Goal: Task Accomplishment & Management: Manage account settings

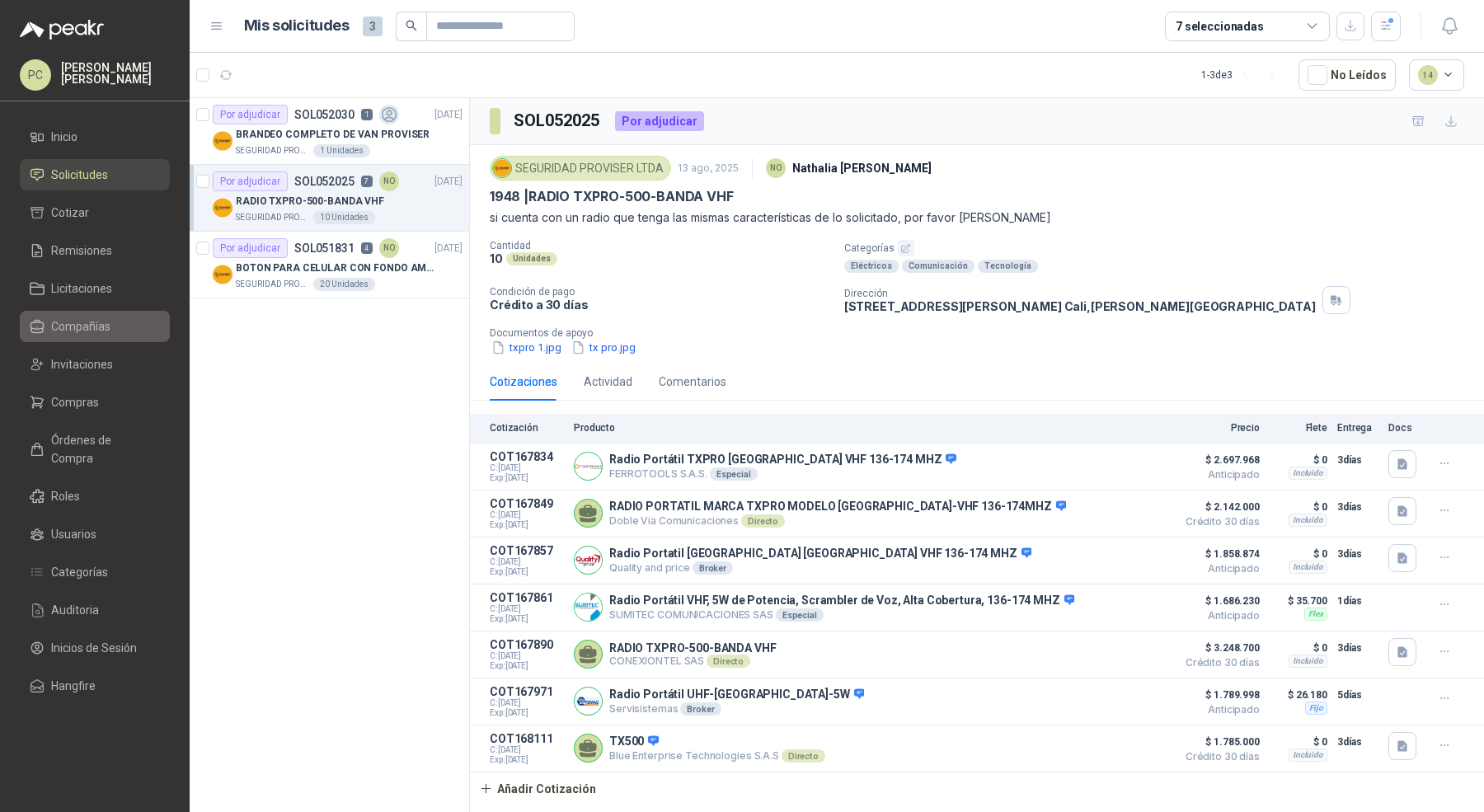
click at [105, 331] on span "Compañías" at bounding box center [81, 327] width 59 height 18
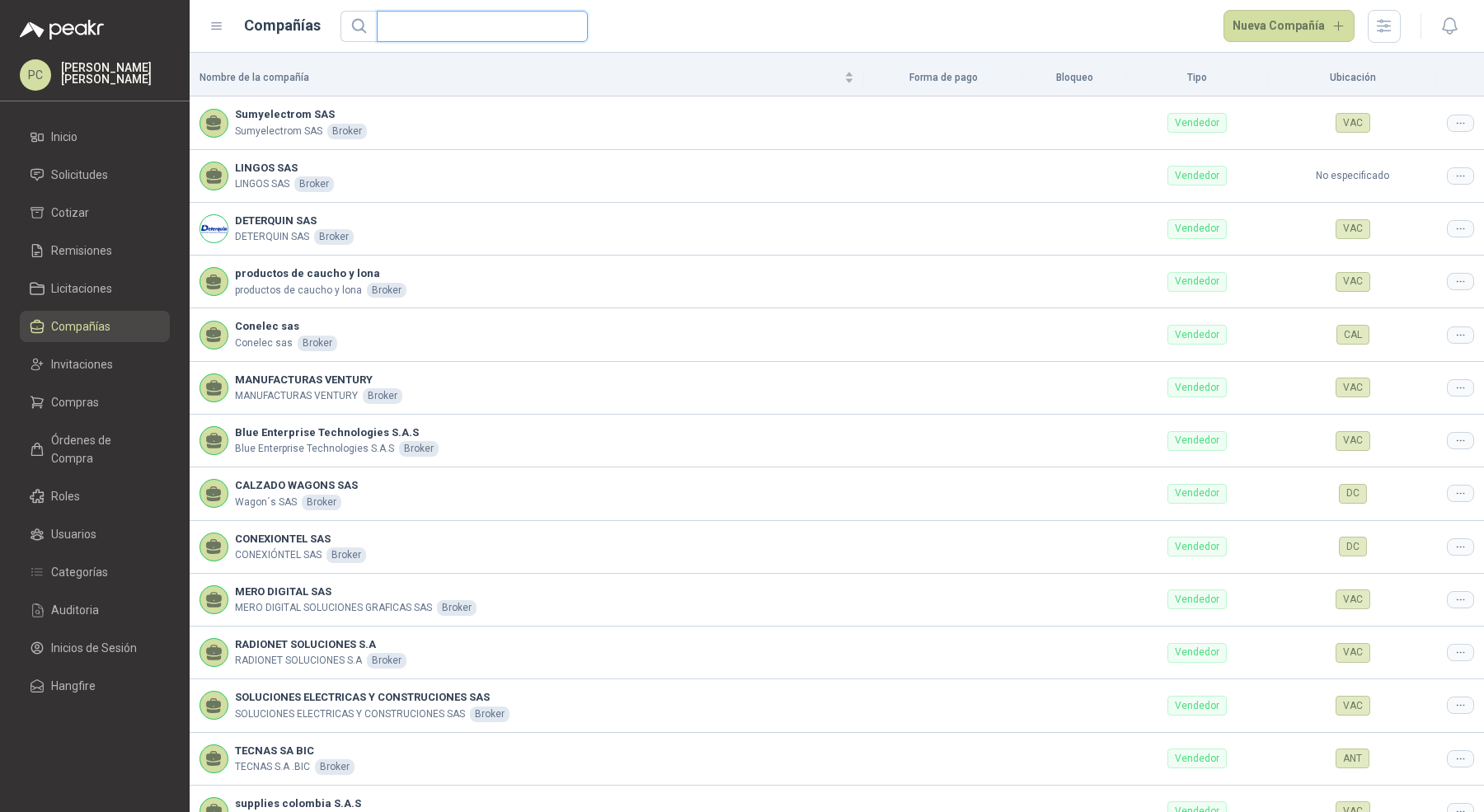
click at [450, 22] on input "text" at bounding box center [475, 27] width 178 height 29
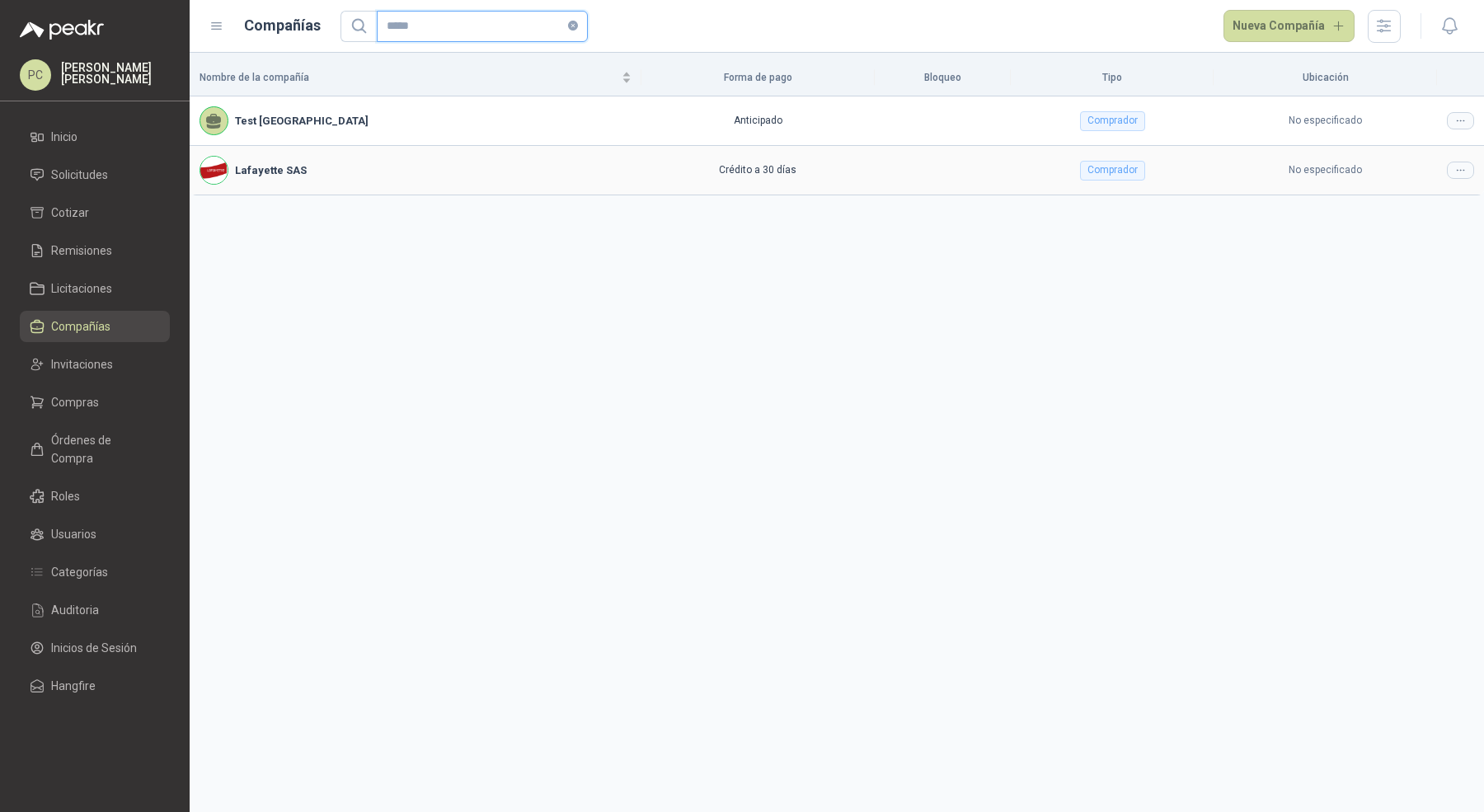
type input "*****"
click at [1455, 171] on icon at bounding box center [1460, 169] width 12 height 12
click at [1424, 193] on span "Editar compañía" at bounding box center [1419, 198] width 85 height 18
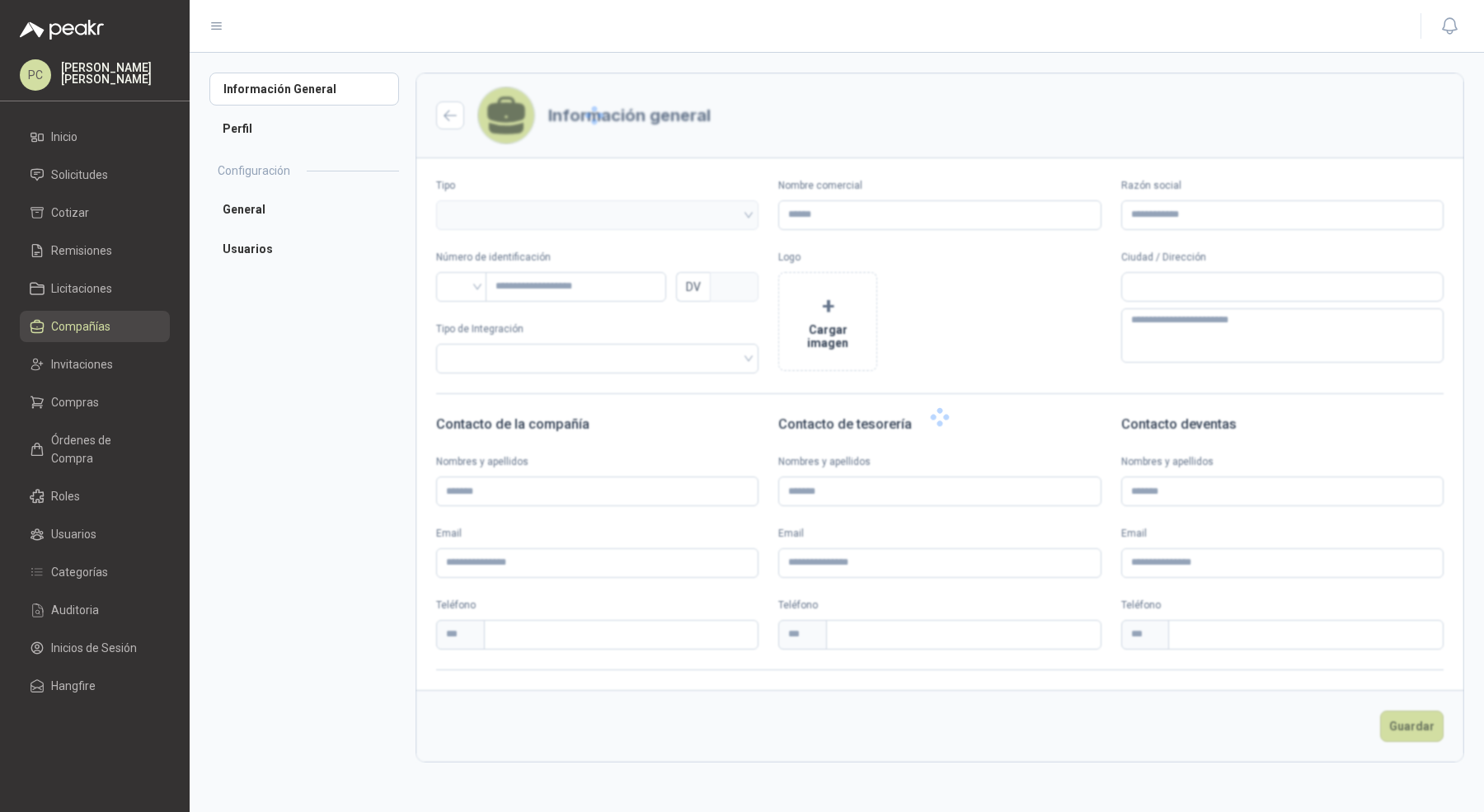
type input "**********"
type input "*********"
type input "*"
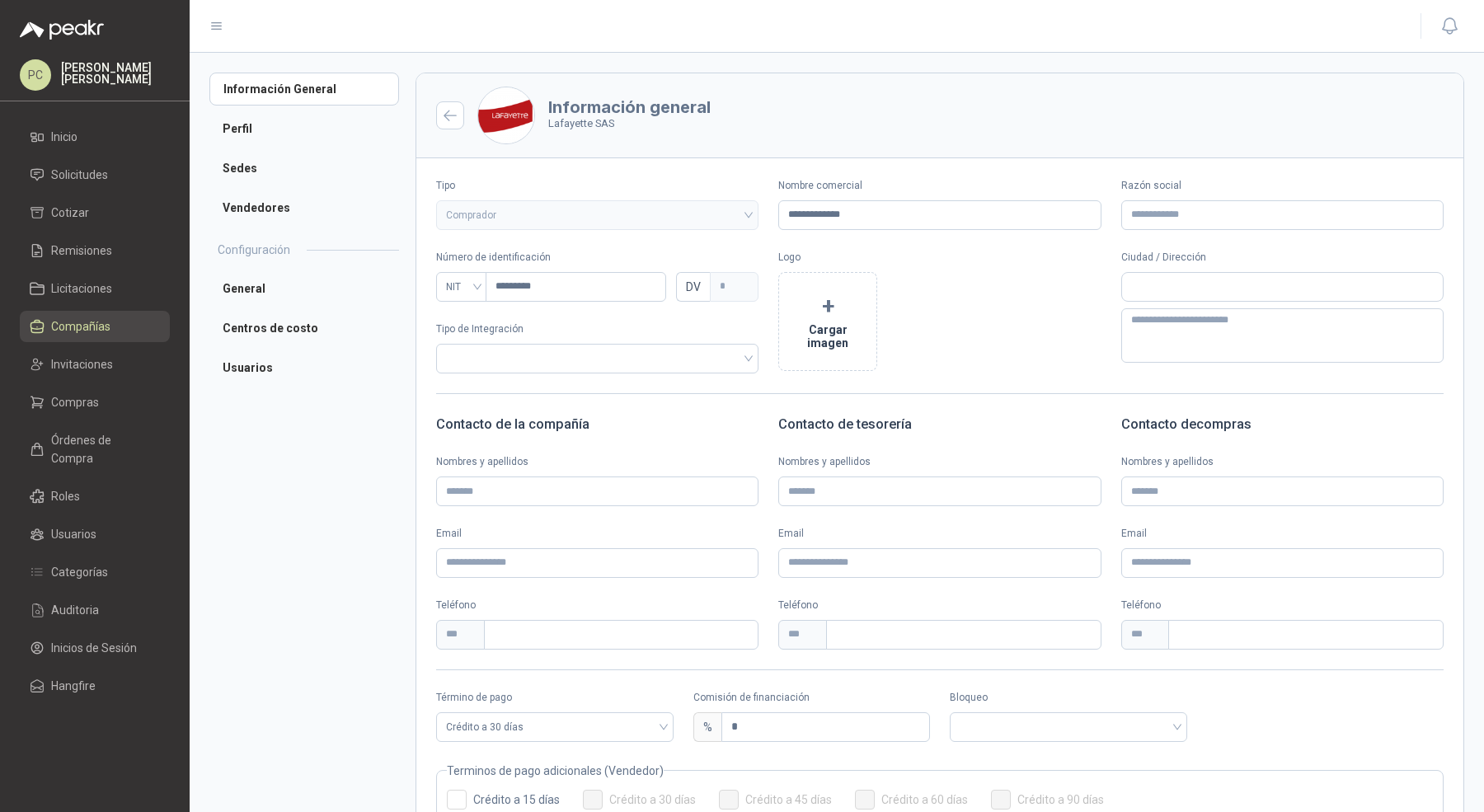
click at [306, 351] on link "Usuarios" at bounding box center [304, 367] width 190 height 33
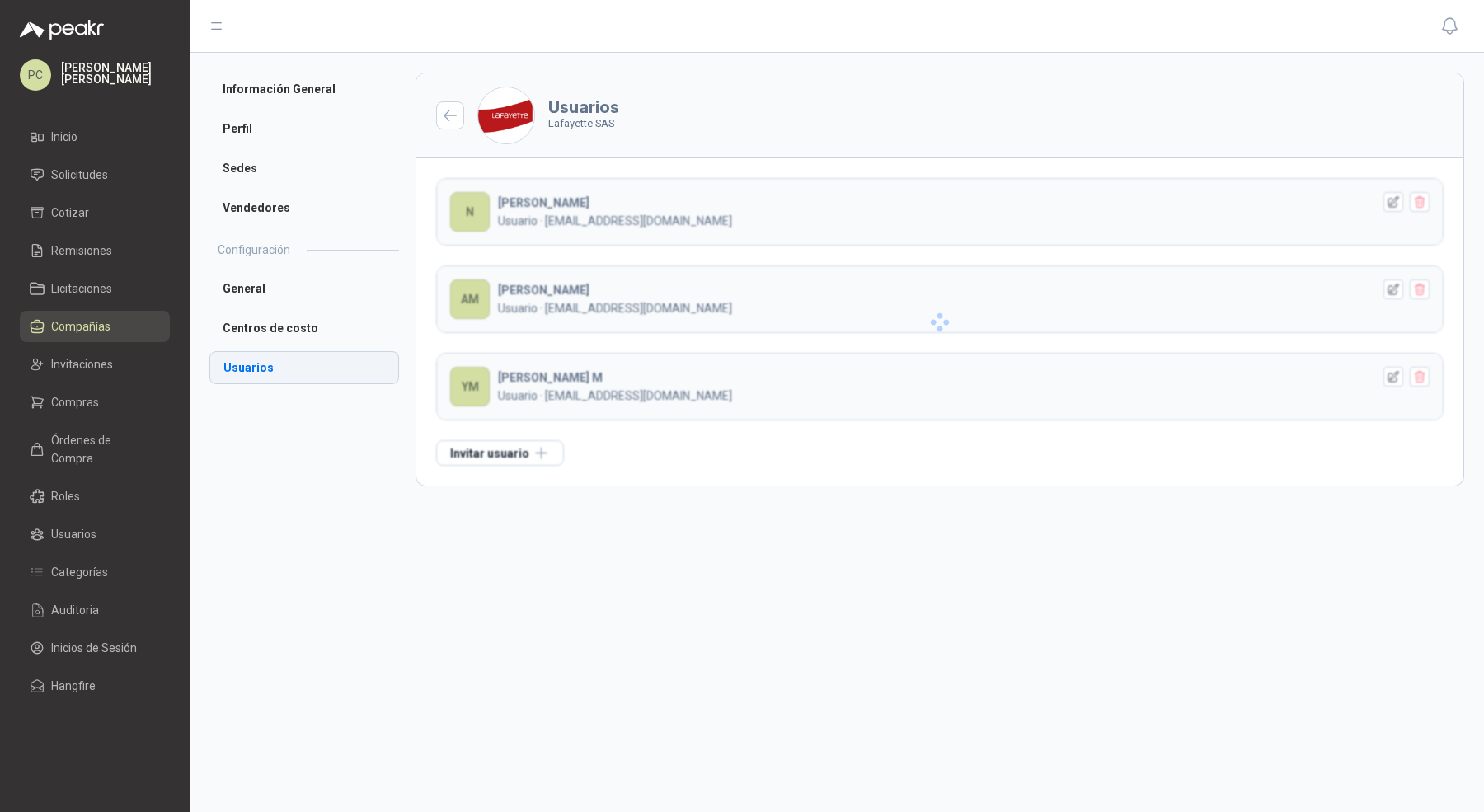
click at [284, 370] on li "Usuarios" at bounding box center [304, 367] width 190 height 33
click at [533, 453] on button "Invitar usuario" at bounding box center [500, 453] width 128 height 26
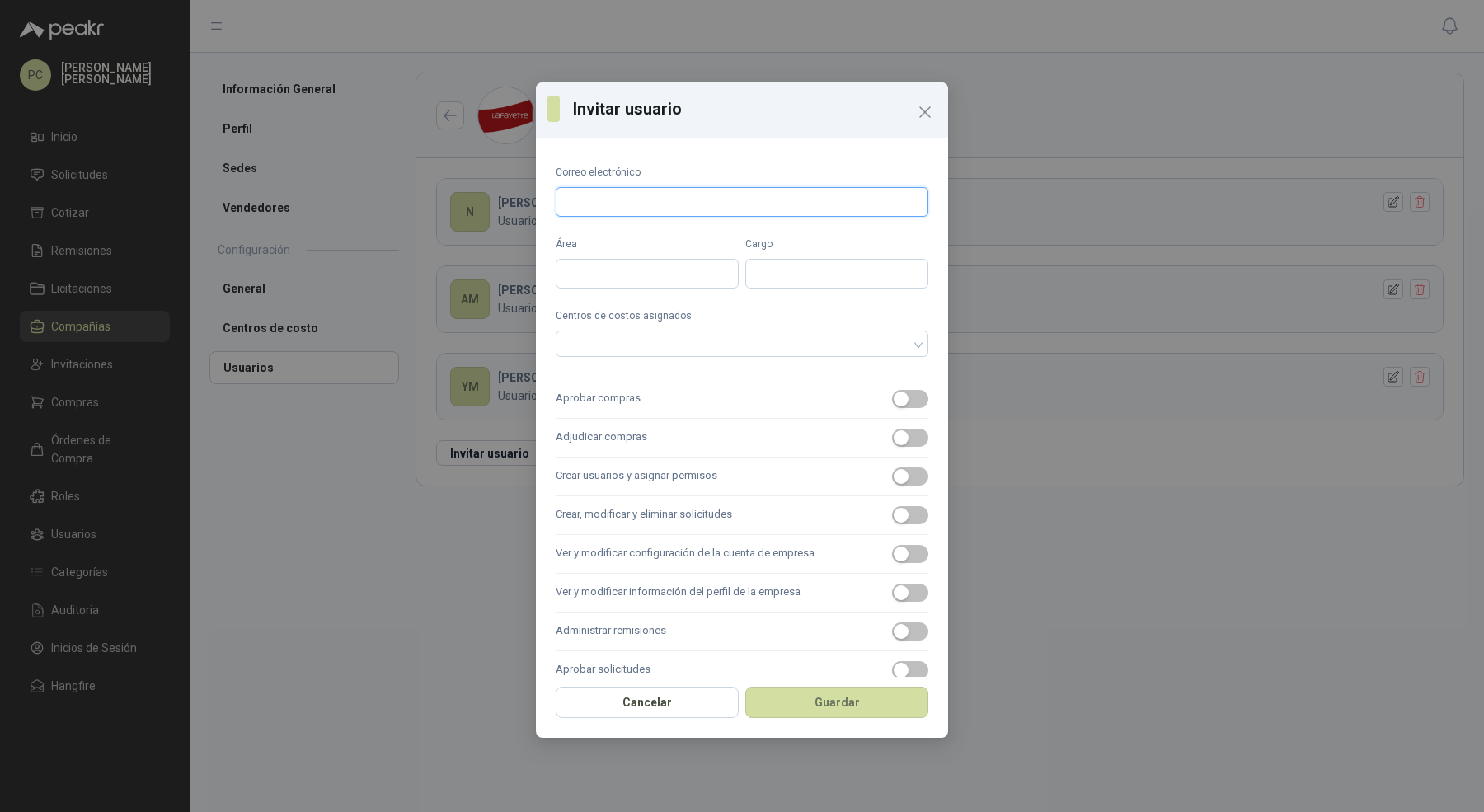
click at [684, 207] on input "Correo electrónico" at bounding box center [742, 202] width 373 height 29
paste input "**********"
type input "**********"
click at [650, 266] on input "Área" at bounding box center [647, 273] width 183 height 29
type input "*******"
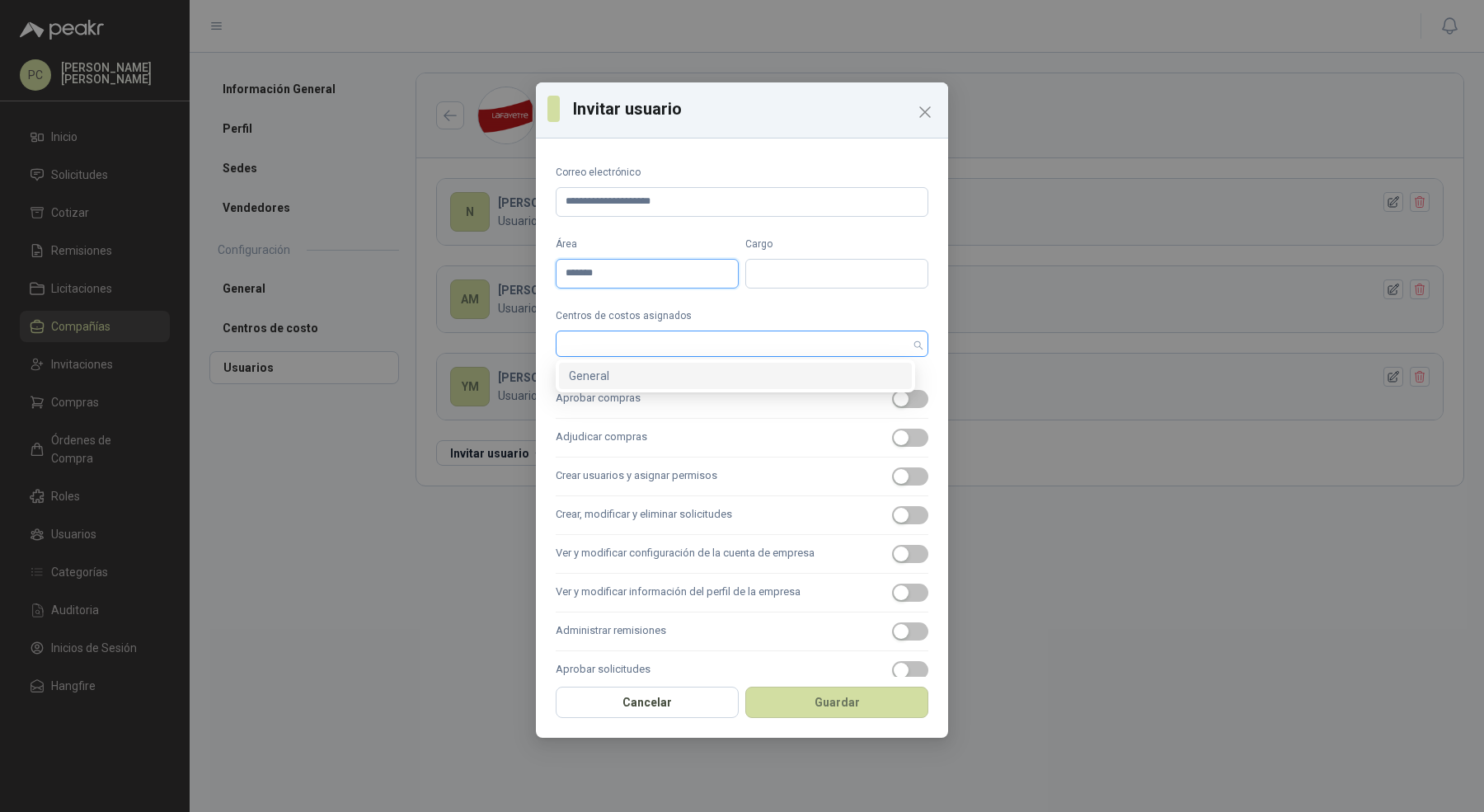
click at [698, 346] on div at bounding box center [733, 343] width 349 height 12
click at [694, 375] on div "General" at bounding box center [736, 376] width 333 height 18
click at [691, 397] on label "Aprobar compras" at bounding box center [742, 400] width 373 height 39
click at [892, 397] on button "Aprobar compras" at bounding box center [910, 400] width 36 height 18
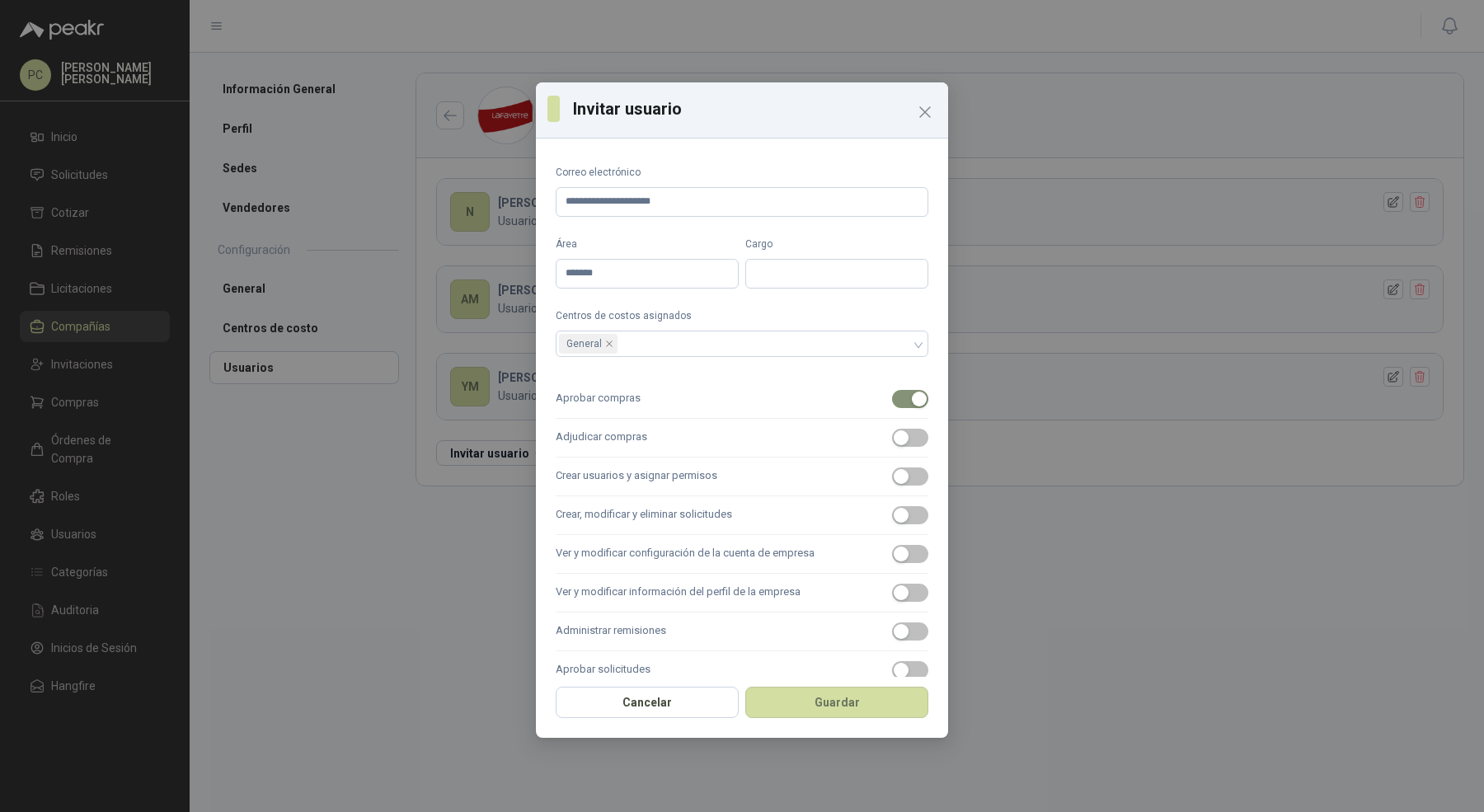
click at [690, 423] on label "Adjudicar compras" at bounding box center [742, 438] width 373 height 39
click at [892, 429] on button "Adjudicar compras" at bounding box center [910, 438] width 36 height 18
click at [685, 461] on label "Crear usuarios y asignar permisos" at bounding box center [742, 477] width 373 height 39
click at [892, 468] on button "Crear usuarios y asignar permisos" at bounding box center [910, 477] width 36 height 18
click at [678, 510] on label "Crear, modificar y eliminar solicitudes" at bounding box center [742, 516] width 373 height 39
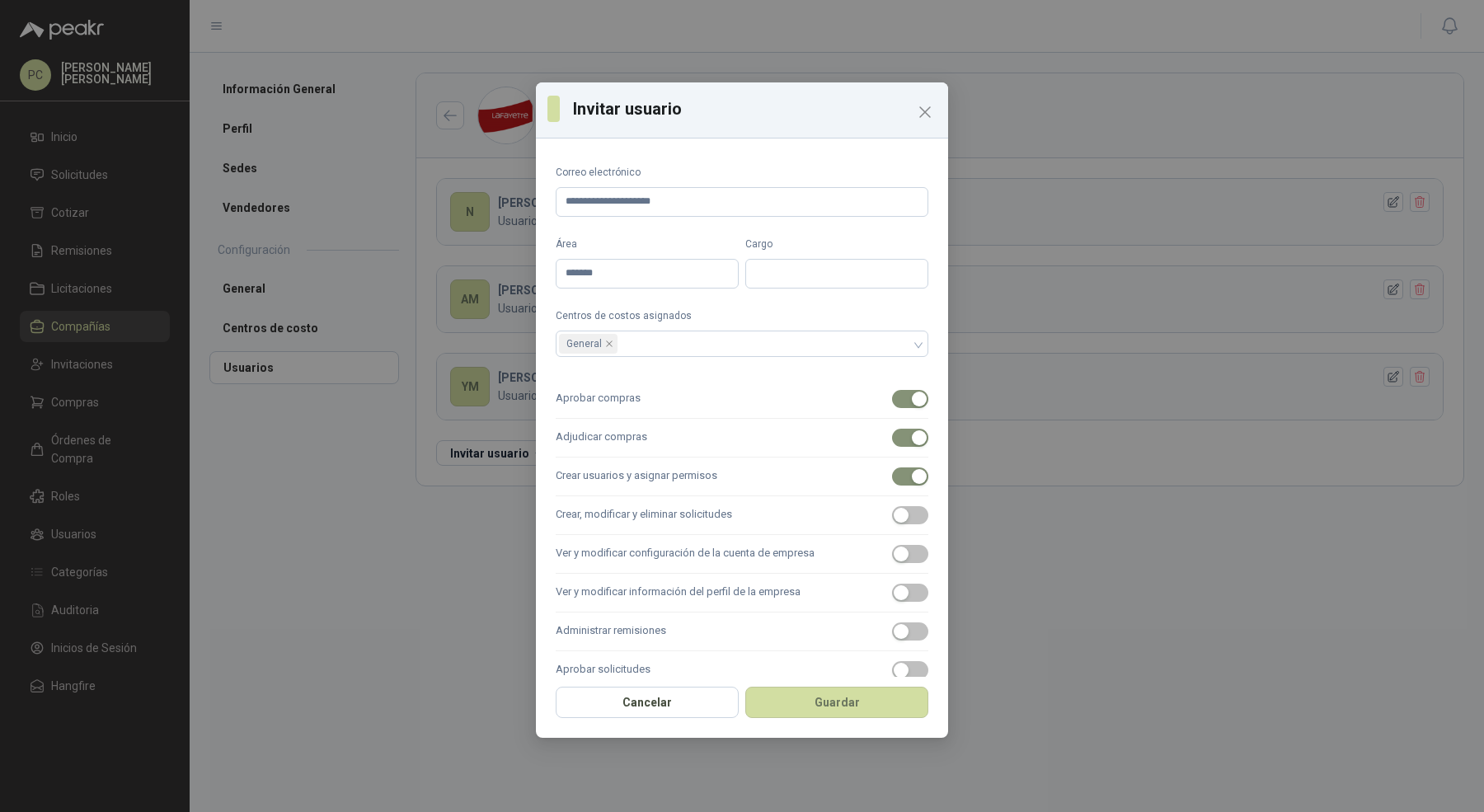
click at [892, 510] on button "Crear, modificar y eliminar solicitudes" at bounding box center [910, 516] width 36 height 18
click at [676, 558] on label "Ver y modificar configuración de la cuenta de empresa" at bounding box center [742, 554] width 373 height 39
click at [892, 558] on button "Ver y modificar configuración de la cuenta de empresa" at bounding box center [910, 554] width 36 height 18
click at [676, 582] on label "Ver y modificar información del perfil de la empresa" at bounding box center [742, 593] width 373 height 39
click at [892, 584] on button "Ver y modificar información del perfil de la empresa" at bounding box center [910, 593] width 36 height 18
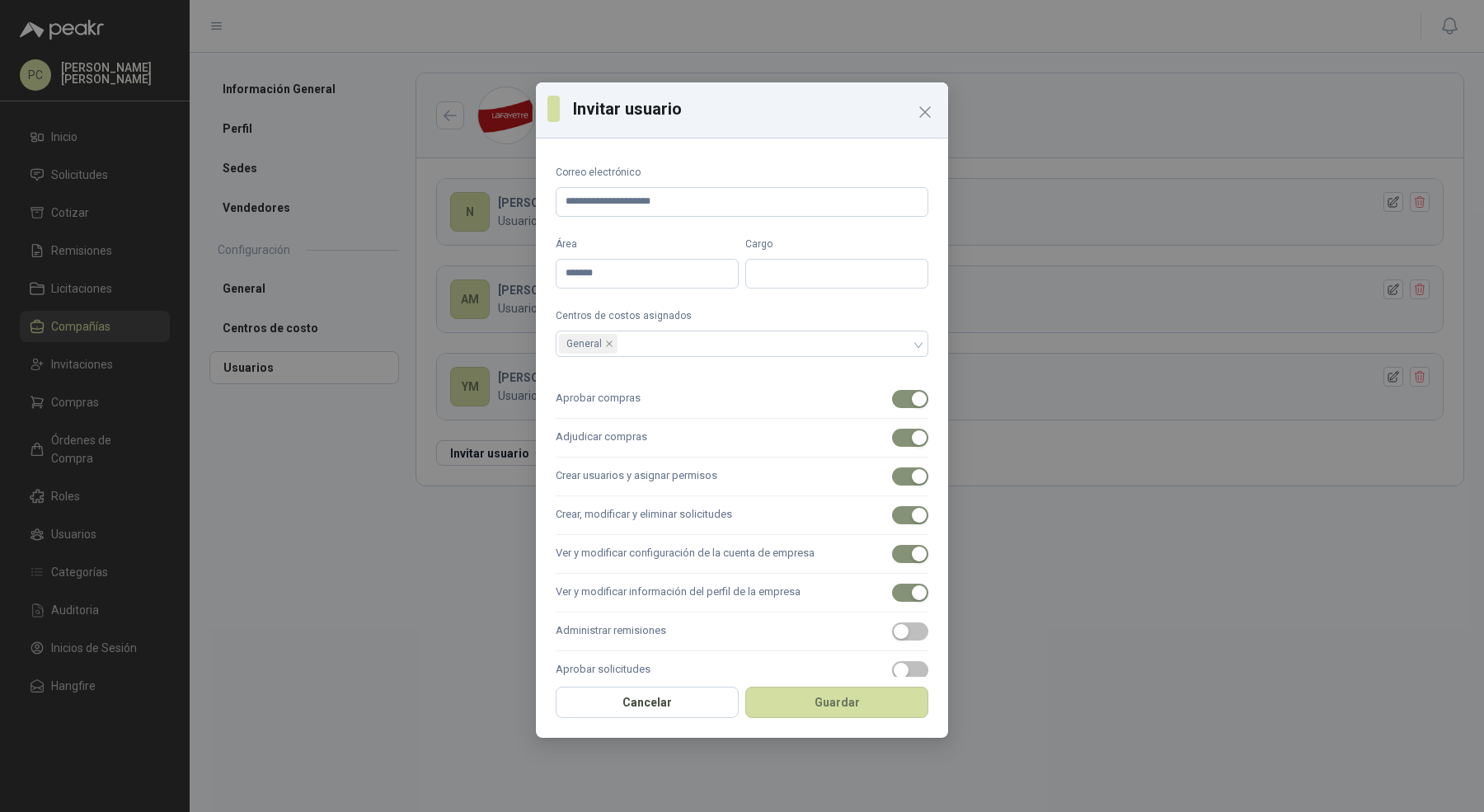
click at [676, 637] on label "Administrar remisiones" at bounding box center [742, 632] width 373 height 39
click at [892, 637] on button "Administrar remisiones" at bounding box center [910, 632] width 36 height 18
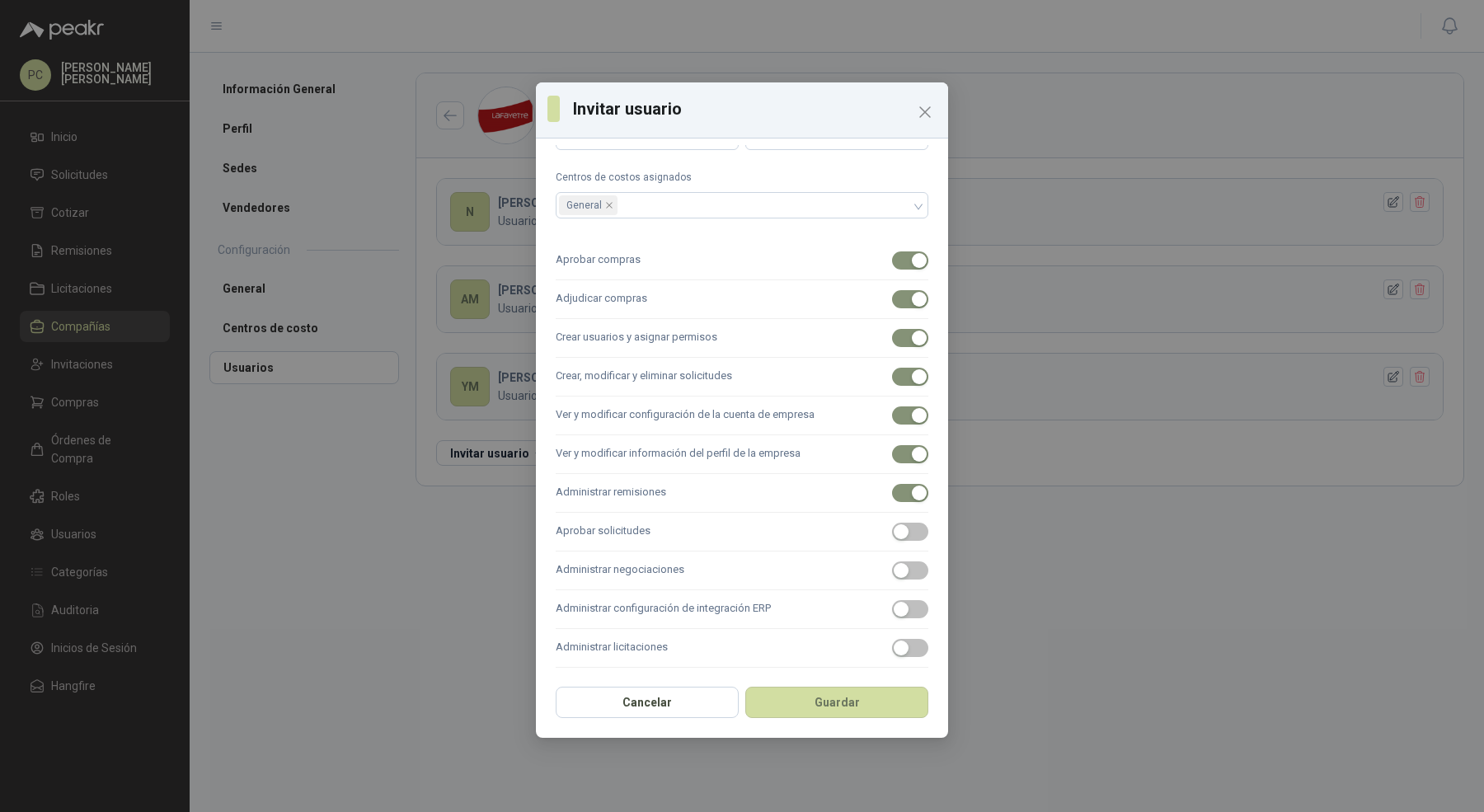
click at [691, 528] on label "Aprobar solicitudes" at bounding box center [742, 532] width 373 height 39
click at [892, 528] on button "Aprobar solicitudes" at bounding box center [910, 532] width 36 height 18
click at [691, 572] on label "Administrar negociaciones" at bounding box center [742, 571] width 373 height 39
click at [892, 572] on button "Administrar negociaciones" at bounding box center [910, 571] width 36 height 18
click at [691, 606] on label "Administrar configuración de integración ERP" at bounding box center [742, 609] width 373 height 39
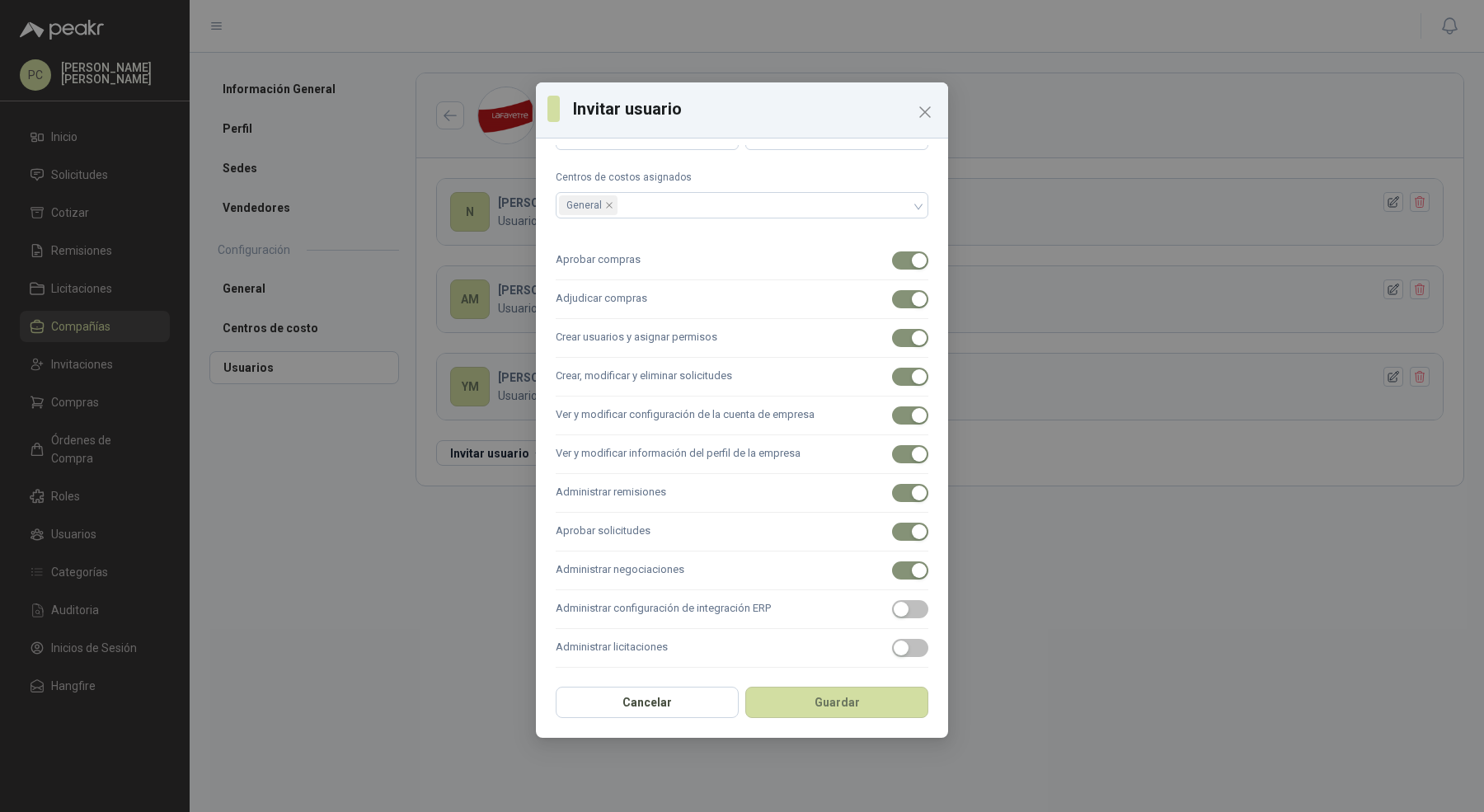
click at [892, 606] on button "Administrar configuración de integración ERP" at bounding box center [910, 609] width 36 height 18
click at [691, 652] on label "Administrar licitaciones" at bounding box center [742, 648] width 373 height 39
click at [892, 652] on button "Administrar licitaciones" at bounding box center [910, 648] width 36 height 18
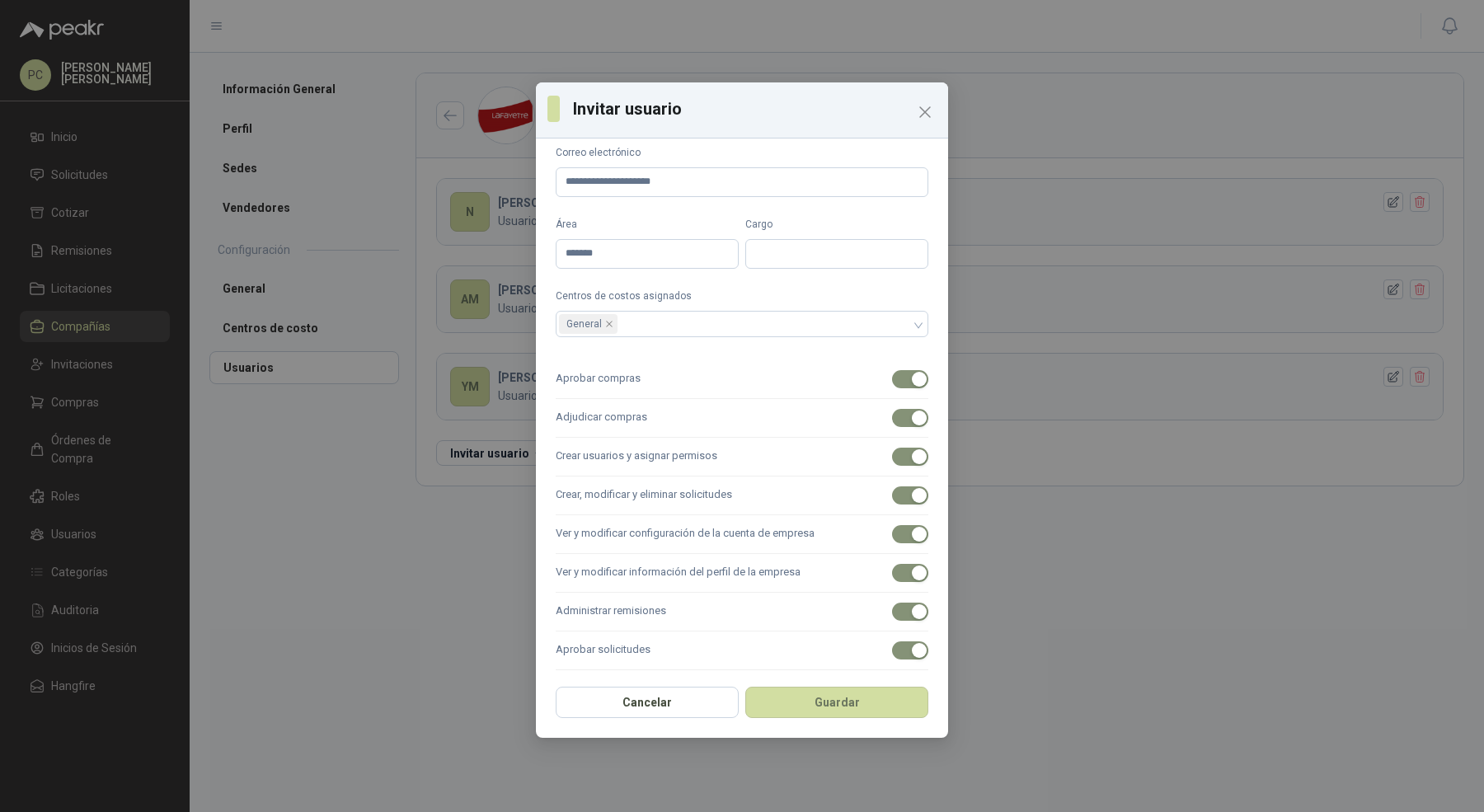
scroll to position [0, 0]
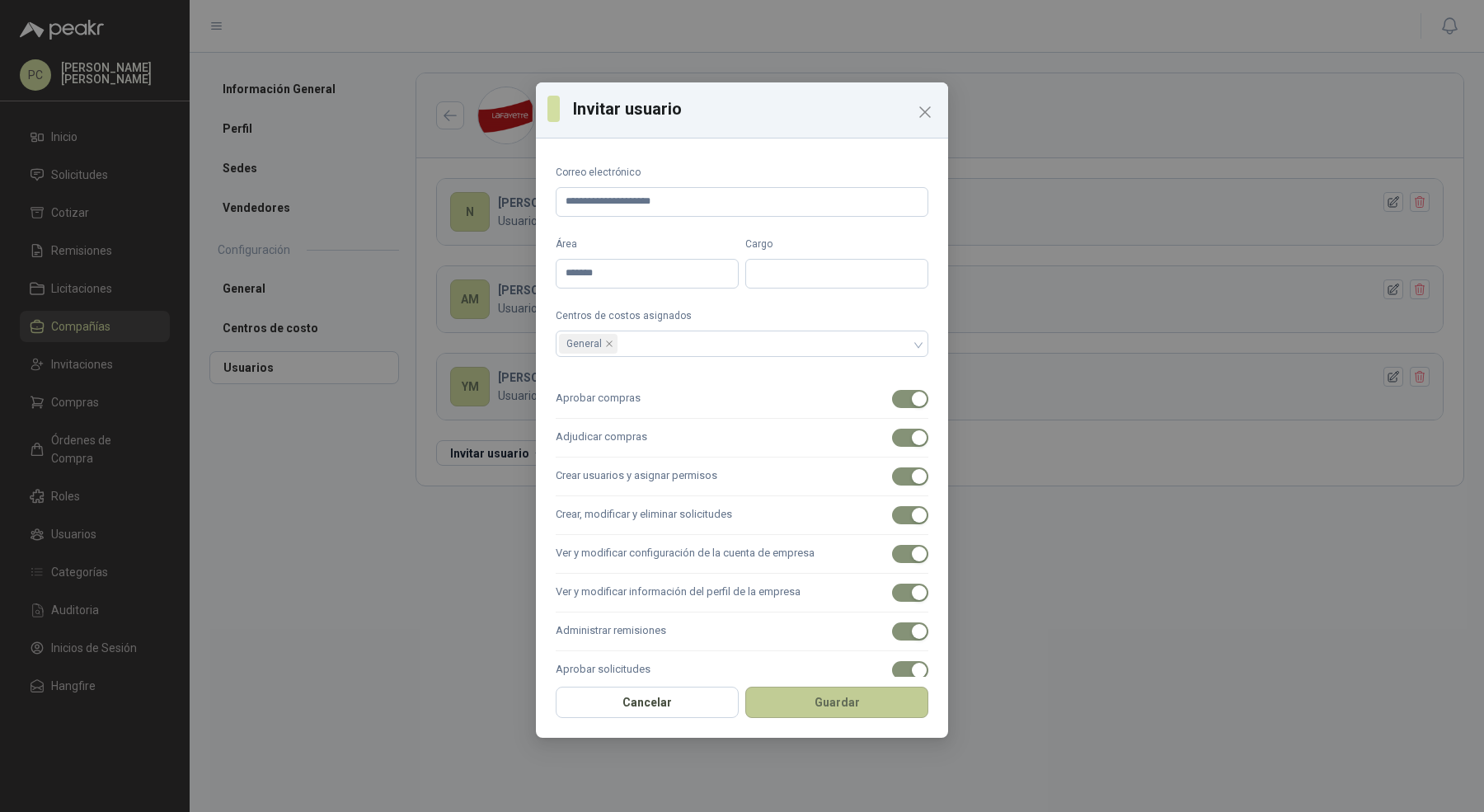
click at [800, 707] on button "Guardar" at bounding box center [837, 702] width 183 height 31
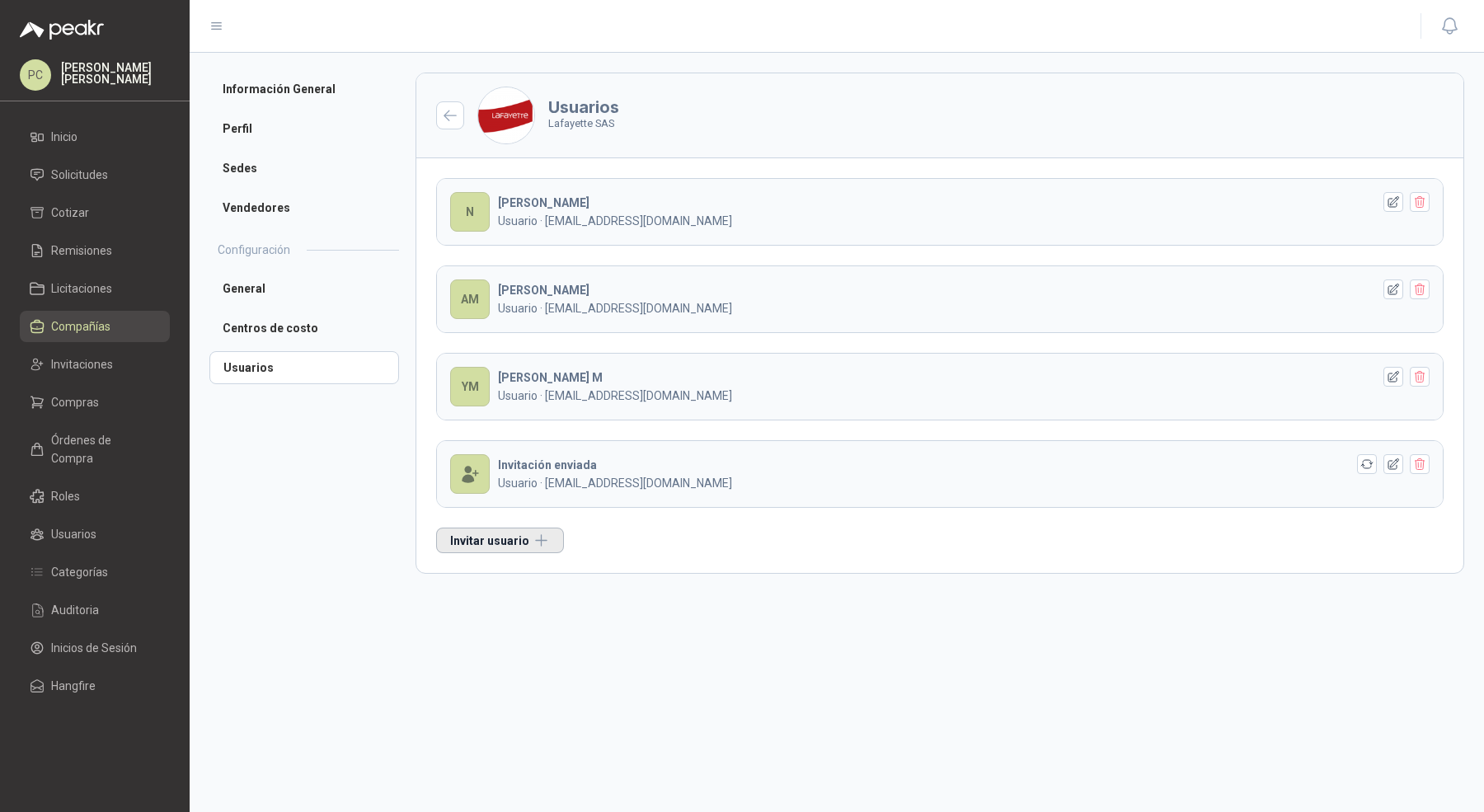
click at [493, 533] on button "Invitar usuario" at bounding box center [500, 540] width 128 height 26
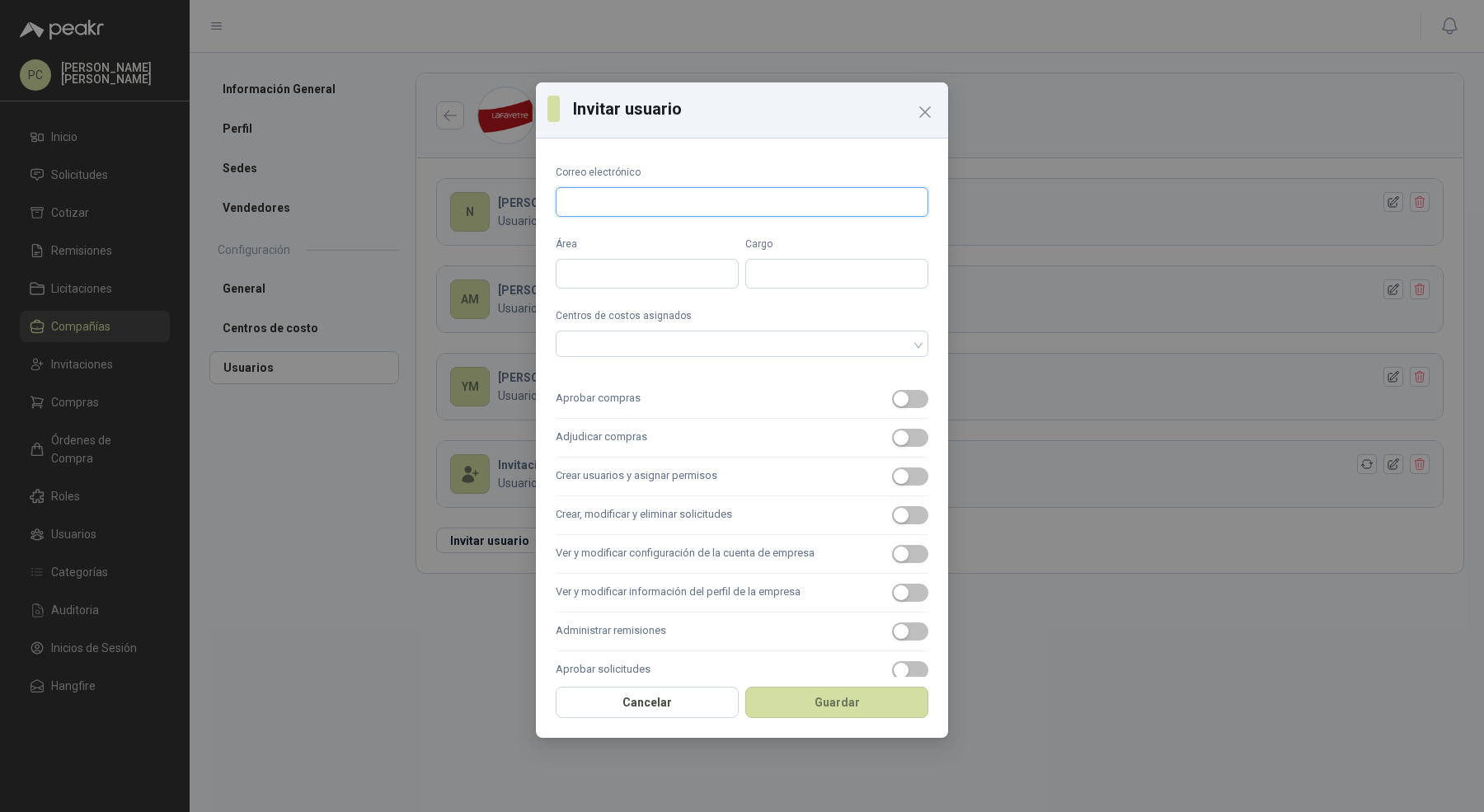
click at [662, 212] on input "Correo electrónico" at bounding box center [742, 202] width 373 height 29
paste input "**********"
type input "**********"
click at [633, 277] on input "Área" at bounding box center [647, 273] width 183 height 29
type input "*******"
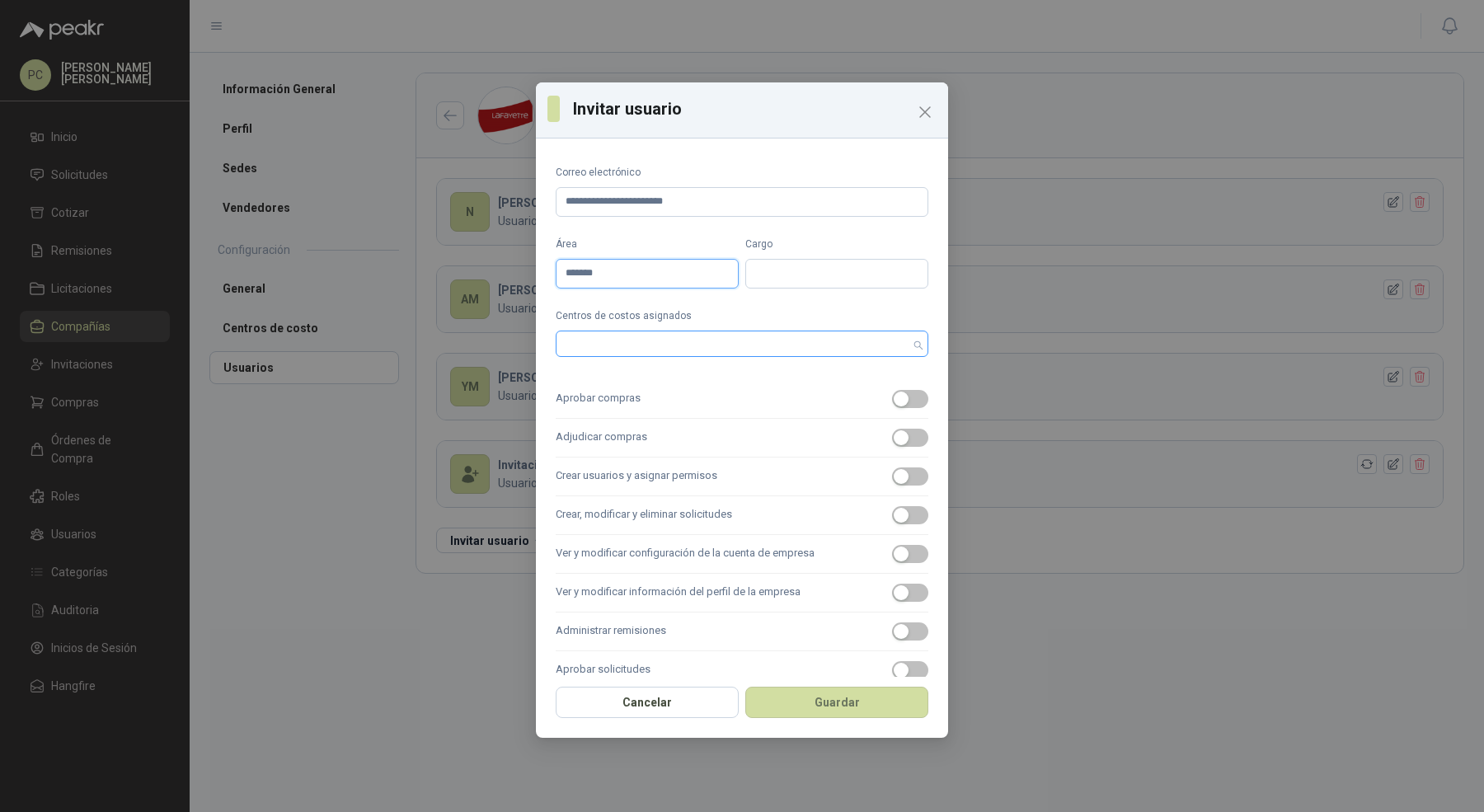
click at [652, 343] on div at bounding box center [733, 343] width 349 height 12
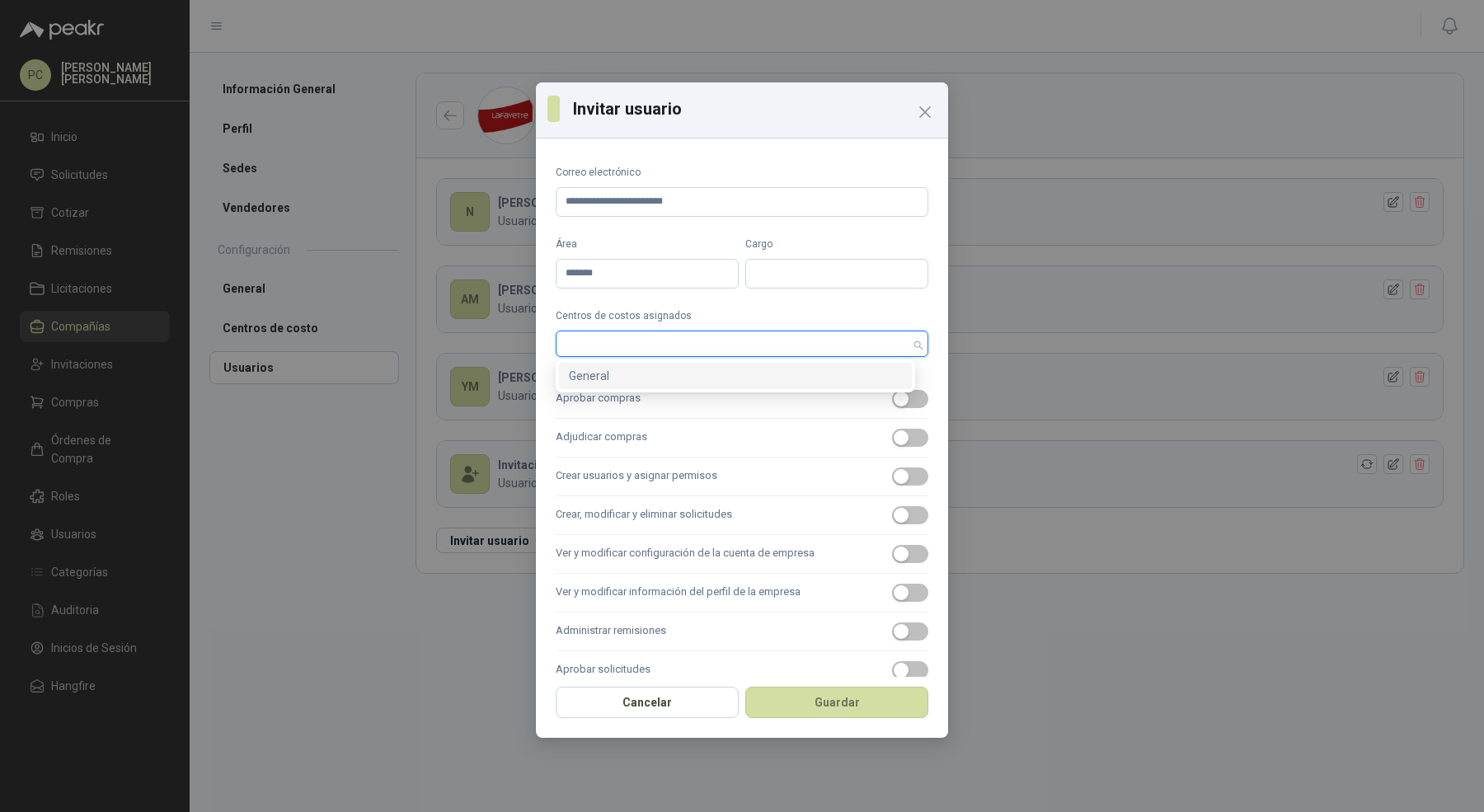
click at [649, 387] on div "General" at bounding box center [735, 376] width 353 height 27
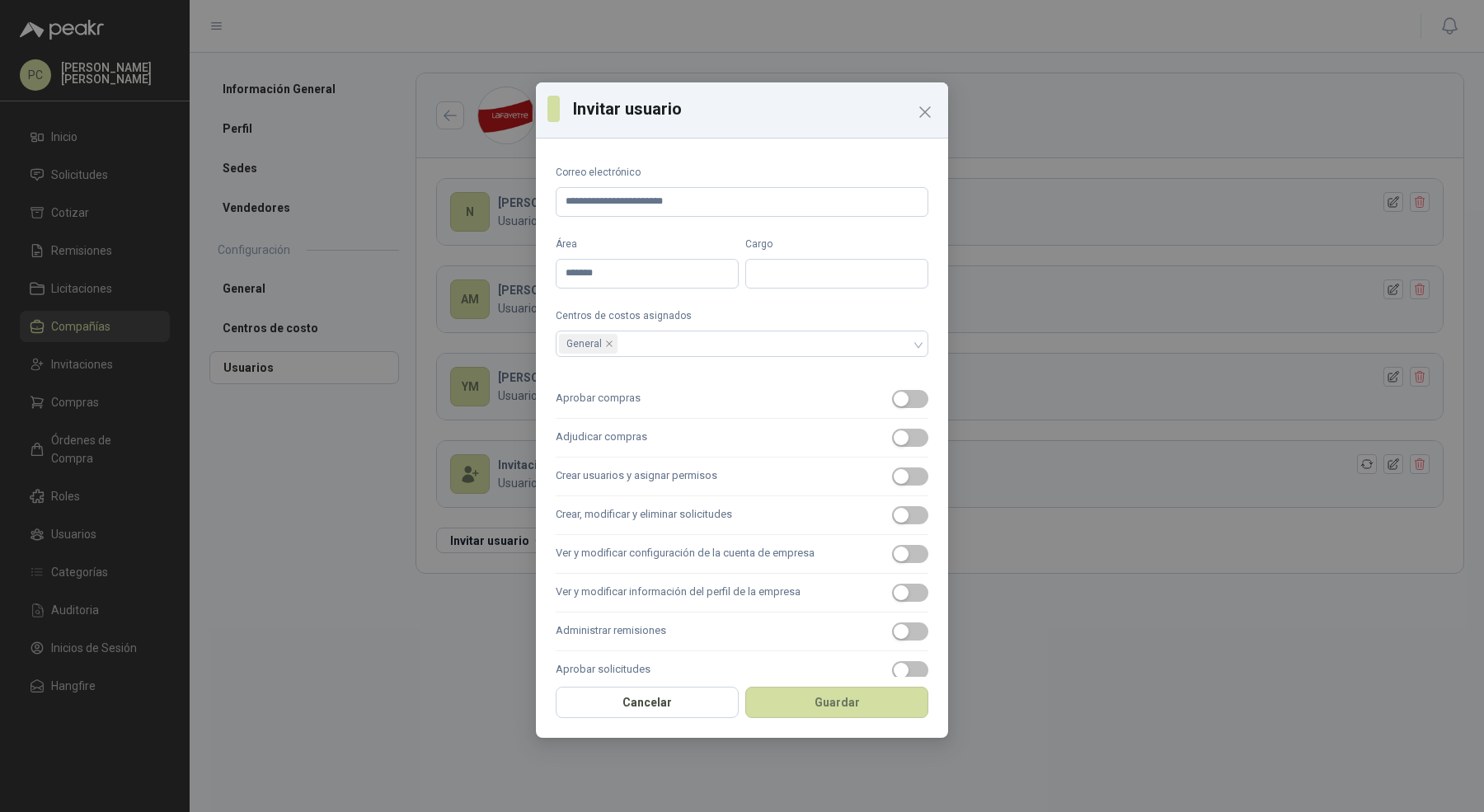
click at [648, 413] on label "Aprobar compras" at bounding box center [742, 400] width 373 height 39
click at [892, 408] on button "Aprobar compras" at bounding box center [910, 400] width 36 height 18
click at [648, 445] on label "Adjudicar compras" at bounding box center [742, 438] width 373 height 39
click at [892, 445] on button "Adjudicar compras" at bounding box center [910, 438] width 36 height 18
click at [648, 480] on label "Crear usuarios y asignar permisos" at bounding box center [742, 477] width 373 height 39
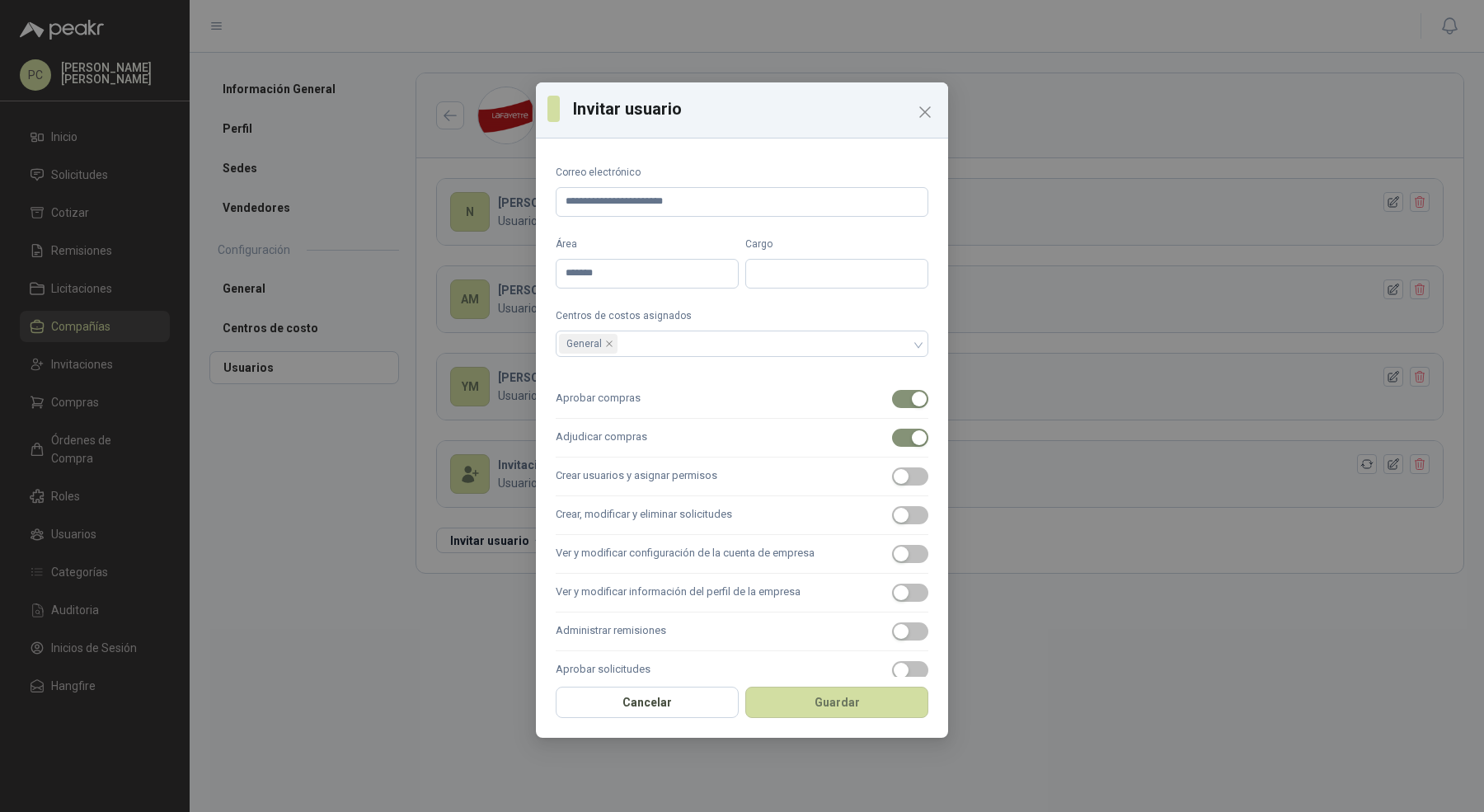
click at [892, 480] on button "Crear usuarios y asignar permisos" at bounding box center [910, 477] width 36 height 18
click at [644, 525] on label "Crear, modificar y eliminar solicitudes" at bounding box center [742, 516] width 373 height 39
click at [892, 525] on button "Crear, modificar y eliminar solicitudes" at bounding box center [910, 516] width 36 height 18
click at [643, 553] on label "Ver y modificar configuración de la cuenta de empresa" at bounding box center [742, 554] width 373 height 39
click at [892, 553] on button "Ver y modificar configuración de la cuenta de empresa" at bounding box center [910, 554] width 36 height 18
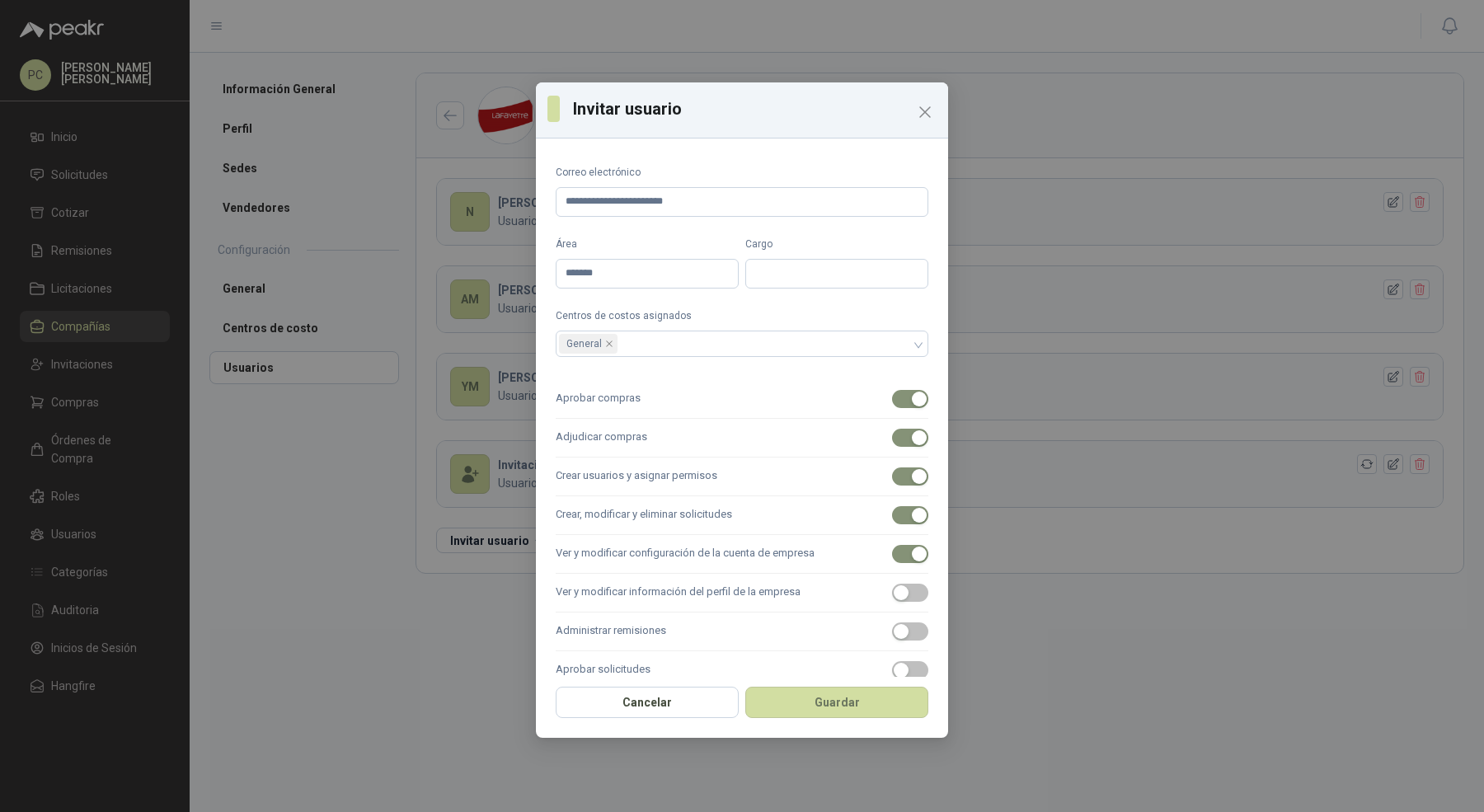
click at [642, 589] on label "Ver y modificar información del perfil de la empresa" at bounding box center [742, 593] width 373 height 39
click at [892, 589] on button "Ver y modificar información del perfil de la empresa" at bounding box center [910, 593] width 36 height 18
click at [642, 622] on label "Administrar remisiones" at bounding box center [742, 632] width 373 height 39
click at [892, 622] on button "Administrar remisiones" at bounding box center [910, 632] width 36 height 18
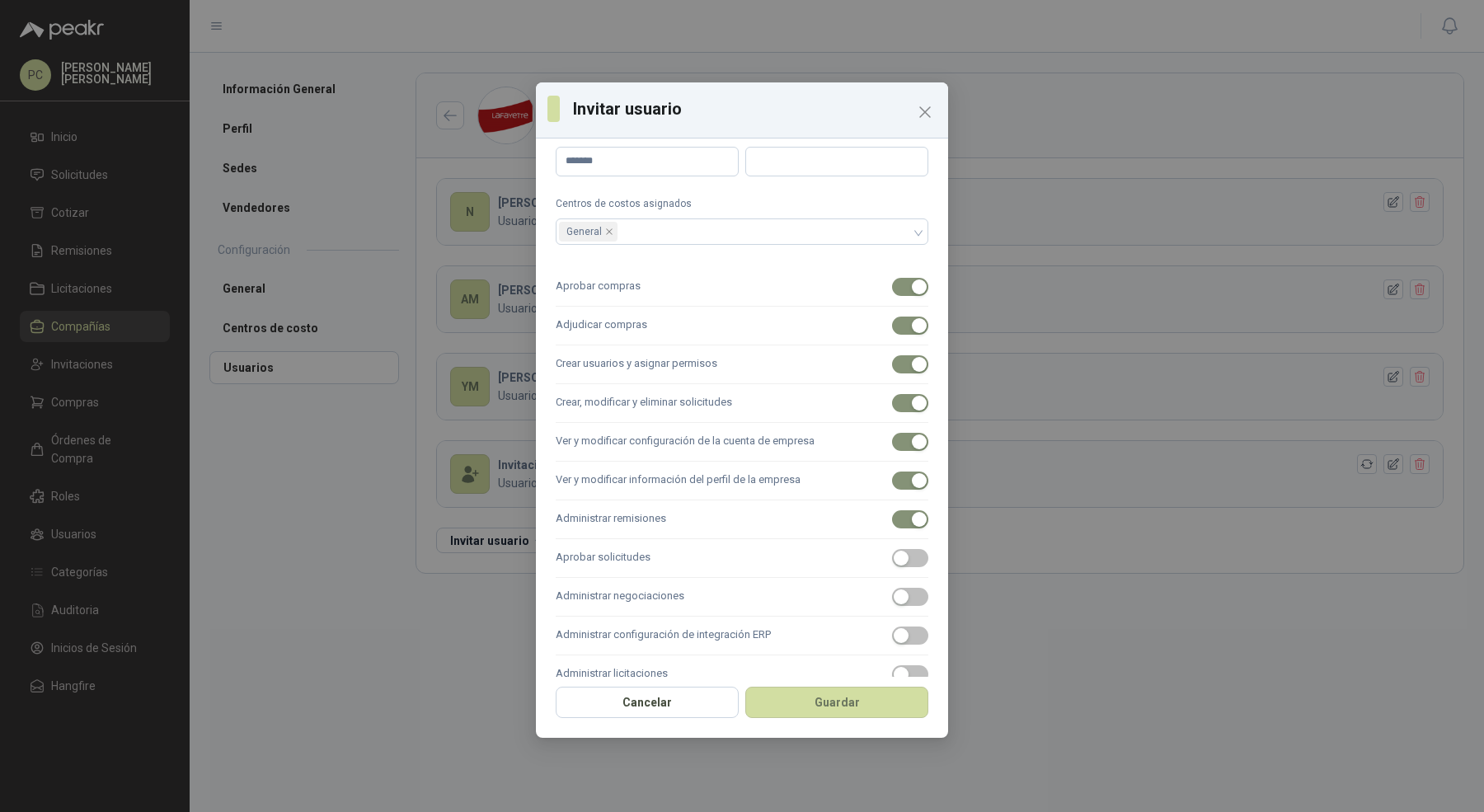
scroll to position [138, 0]
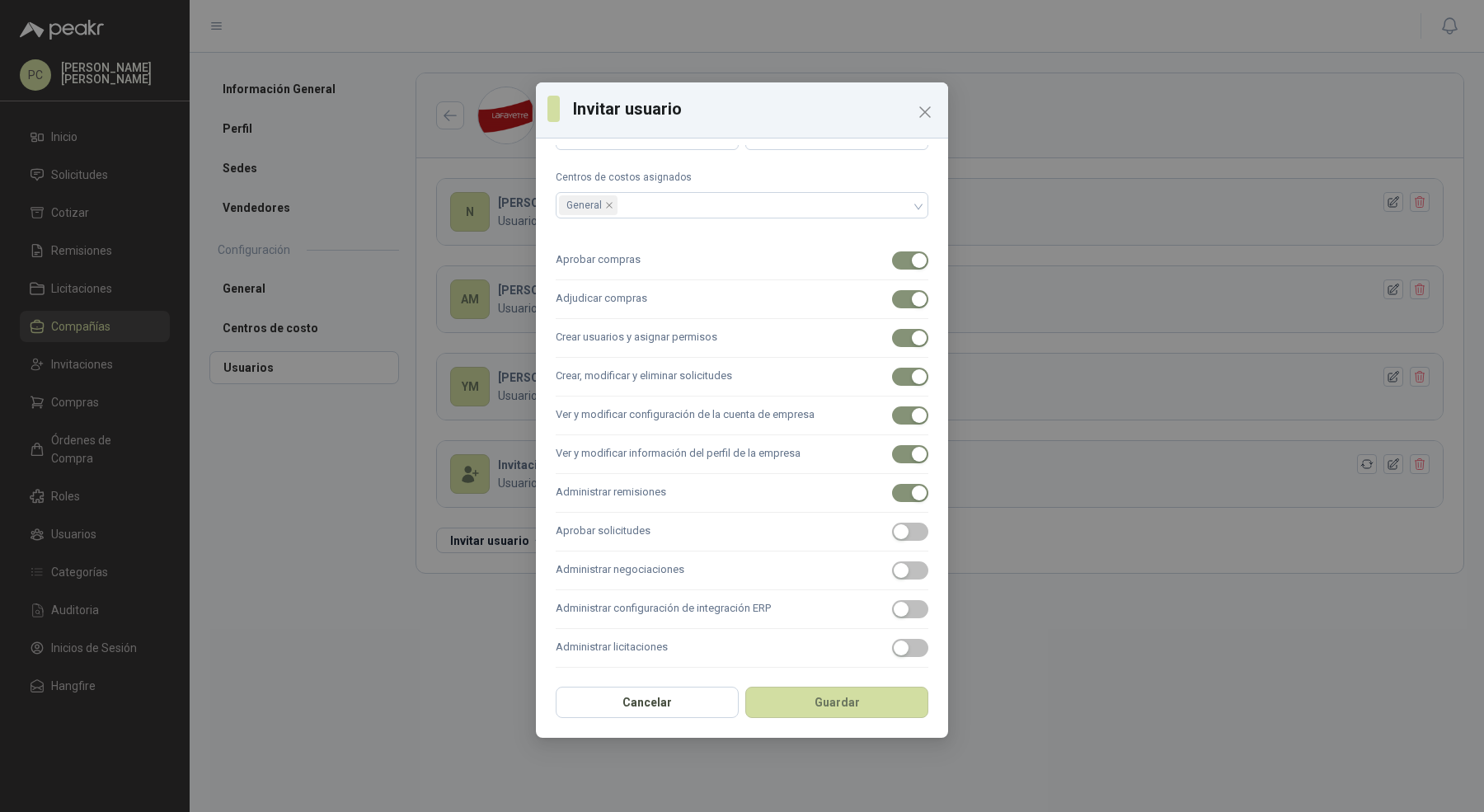
click at [650, 541] on label "Aprobar solicitudes" at bounding box center [742, 532] width 373 height 39
click at [892, 540] on button "Aprobar solicitudes" at bounding box center [910, 532] width 36 height 18
click at [650, 566] on label "Administrar negociaciones" at bounding box center [742, 571] width 373 height 39
click at [892, 566] on button "Administrar negociaciones" at bounding box center [910, 571] width 36 height 18
click at [650, 600] on label "Administrar configuración de integración ERP" at bounding box center [742, 609] width 373 height 39
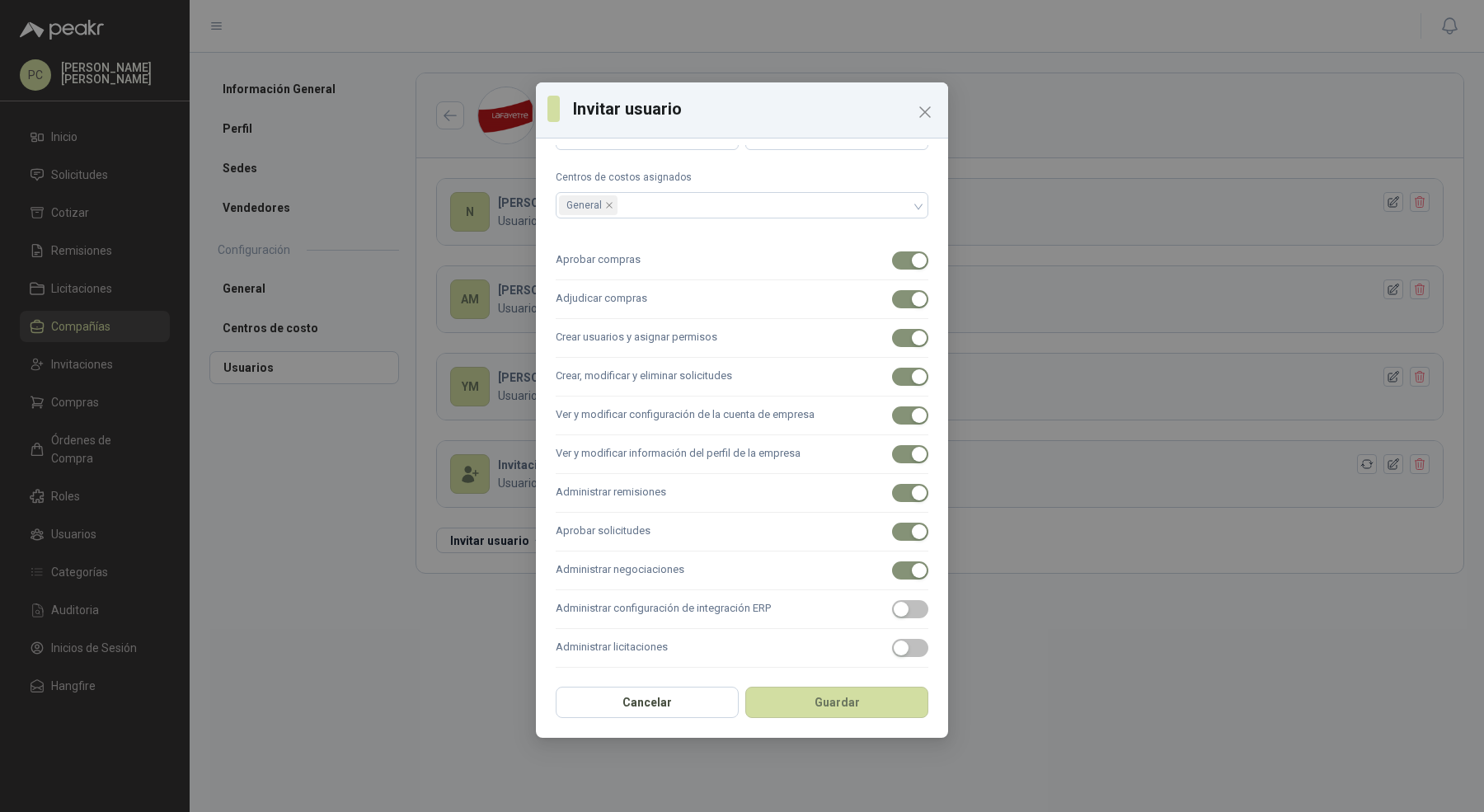
click at [892, 600] on button "Administrar configuración de integración ERP" at bounding box center [910, 609] width 36 height 18
click at [650, 648] on label "Administrar licitaciones" at bounding box center [742, 648] width 373 height 39
click at [892, 648] on button "Administrar licitaciones" at bounding box center [910, 648] width 36 height 18
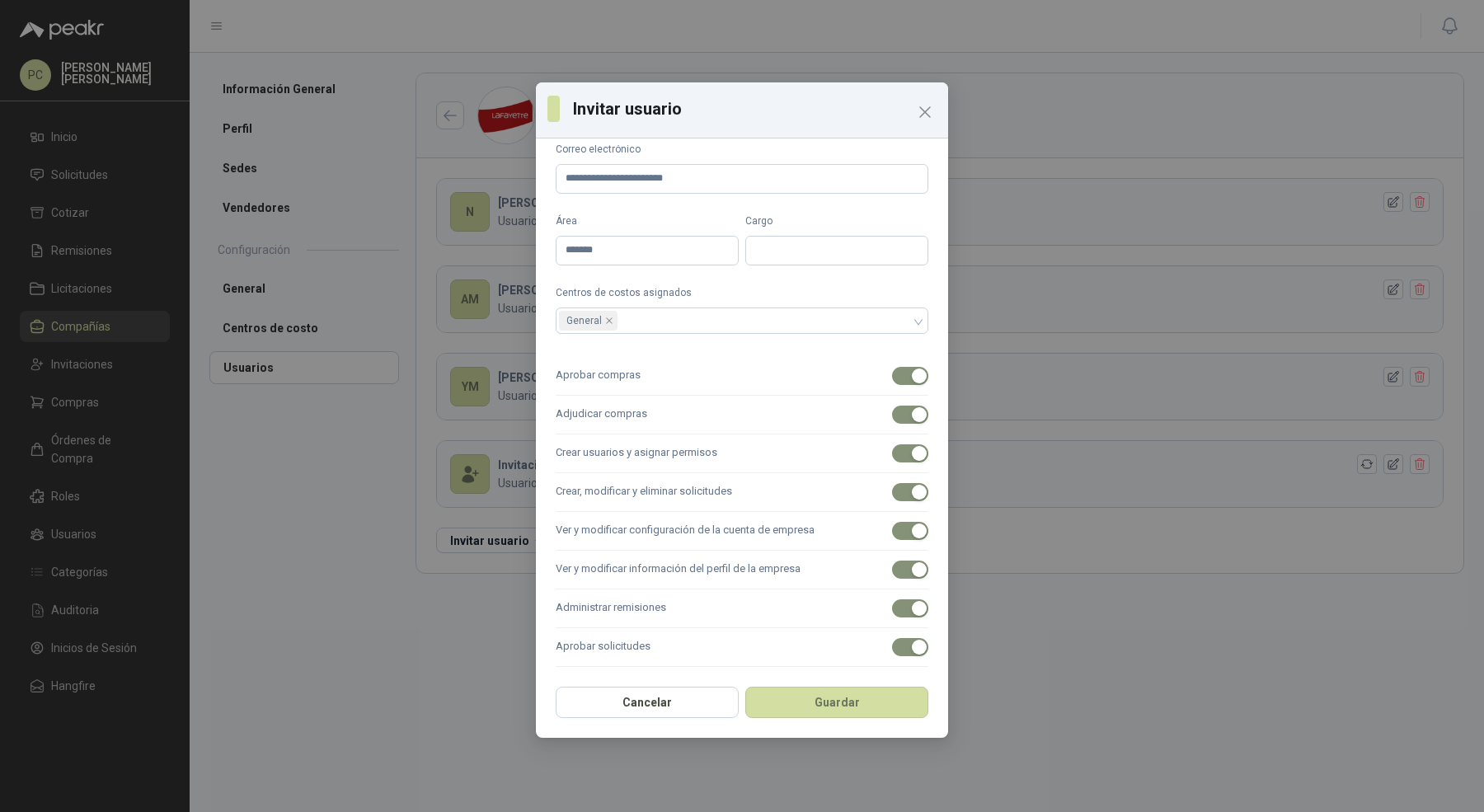
scroll to position [0, 0]
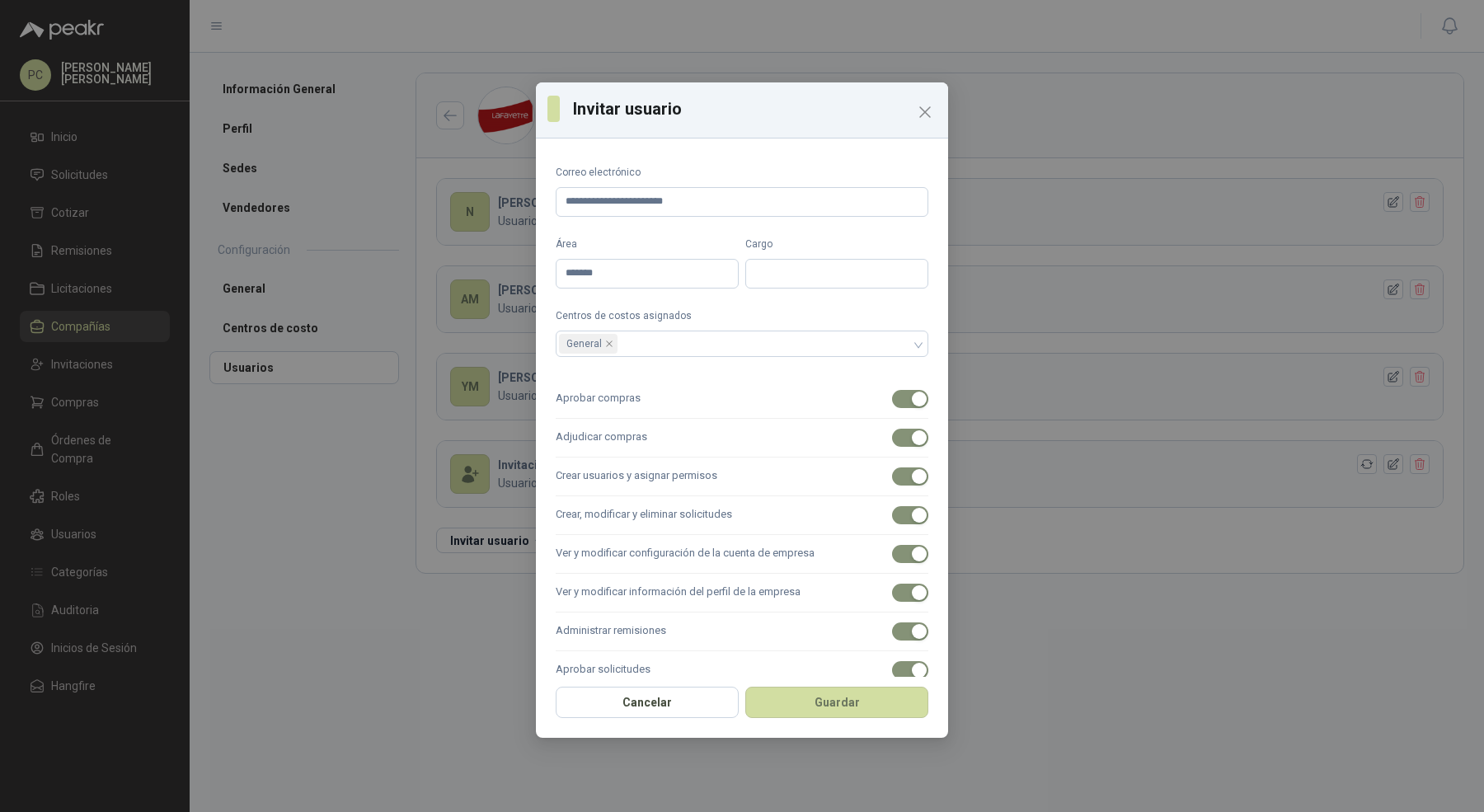
click at [726, 303] on form "**********" at bounding box center [742, 485] width 373 height 642
click at [824, 701] on button "Guardar" at bounding box center [837, 702] width 183 height 31
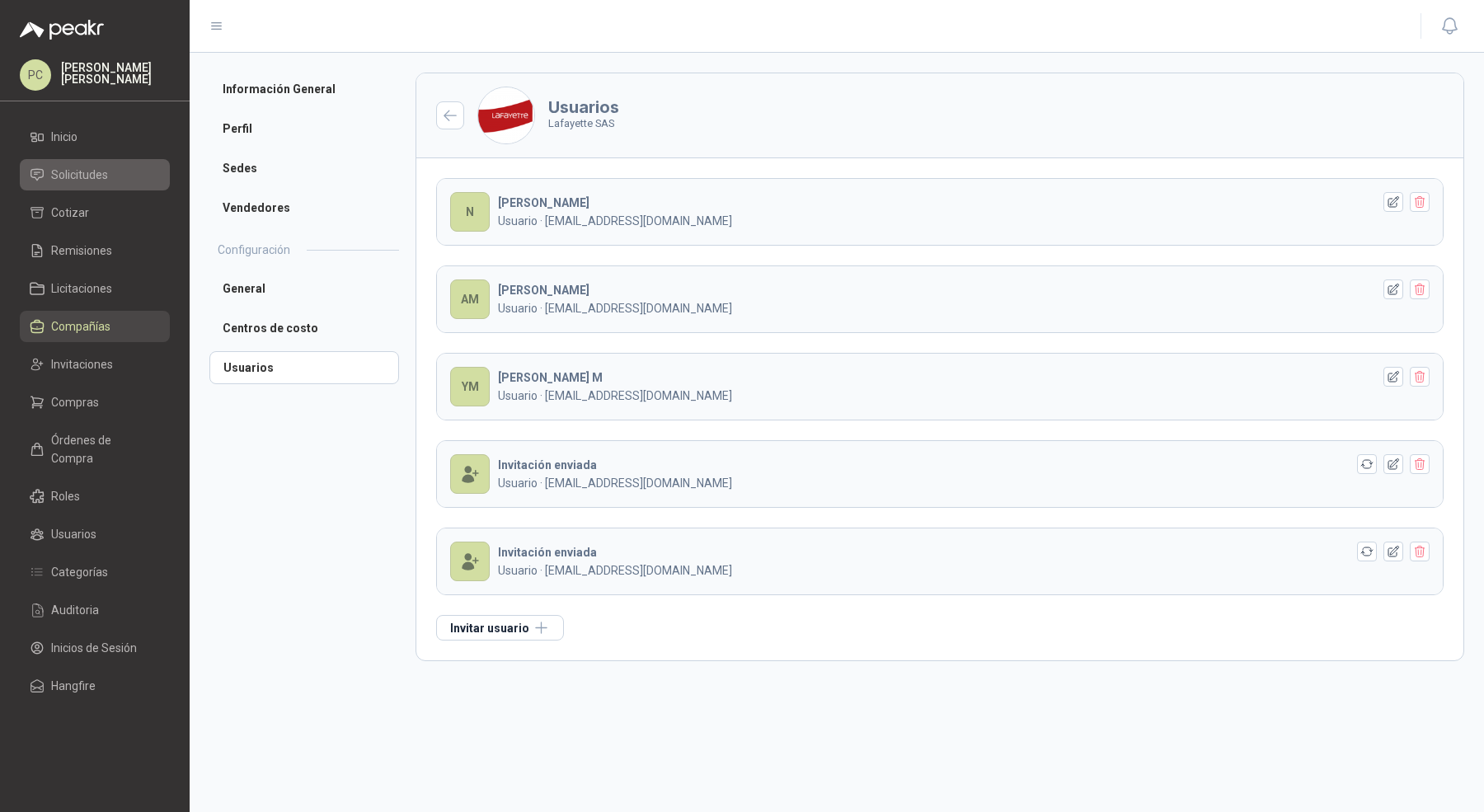
click at [102, 181] on span "Solicitudes" at bounding box center [80, 175] width 57 height 18
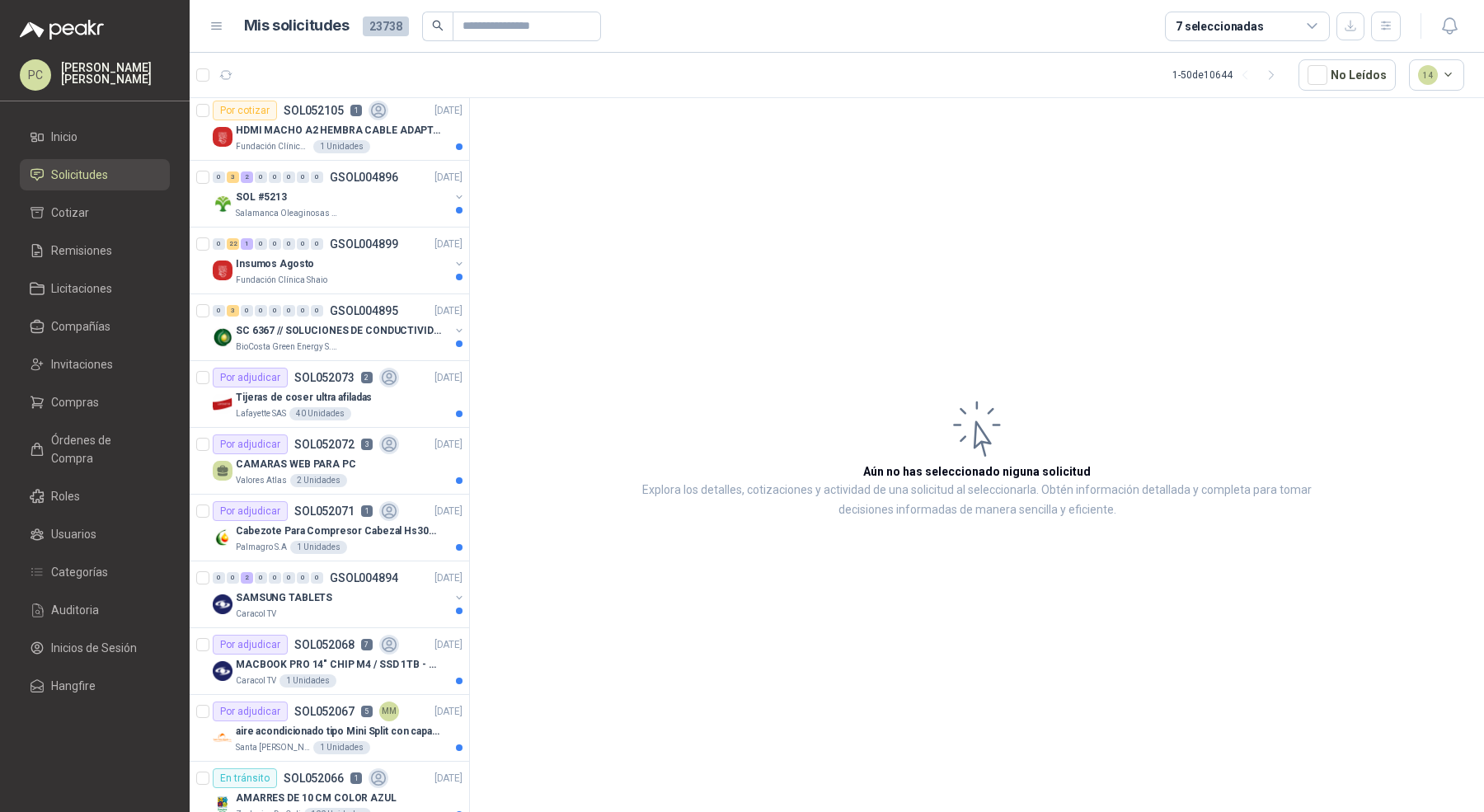
scroll to position [755, 0]
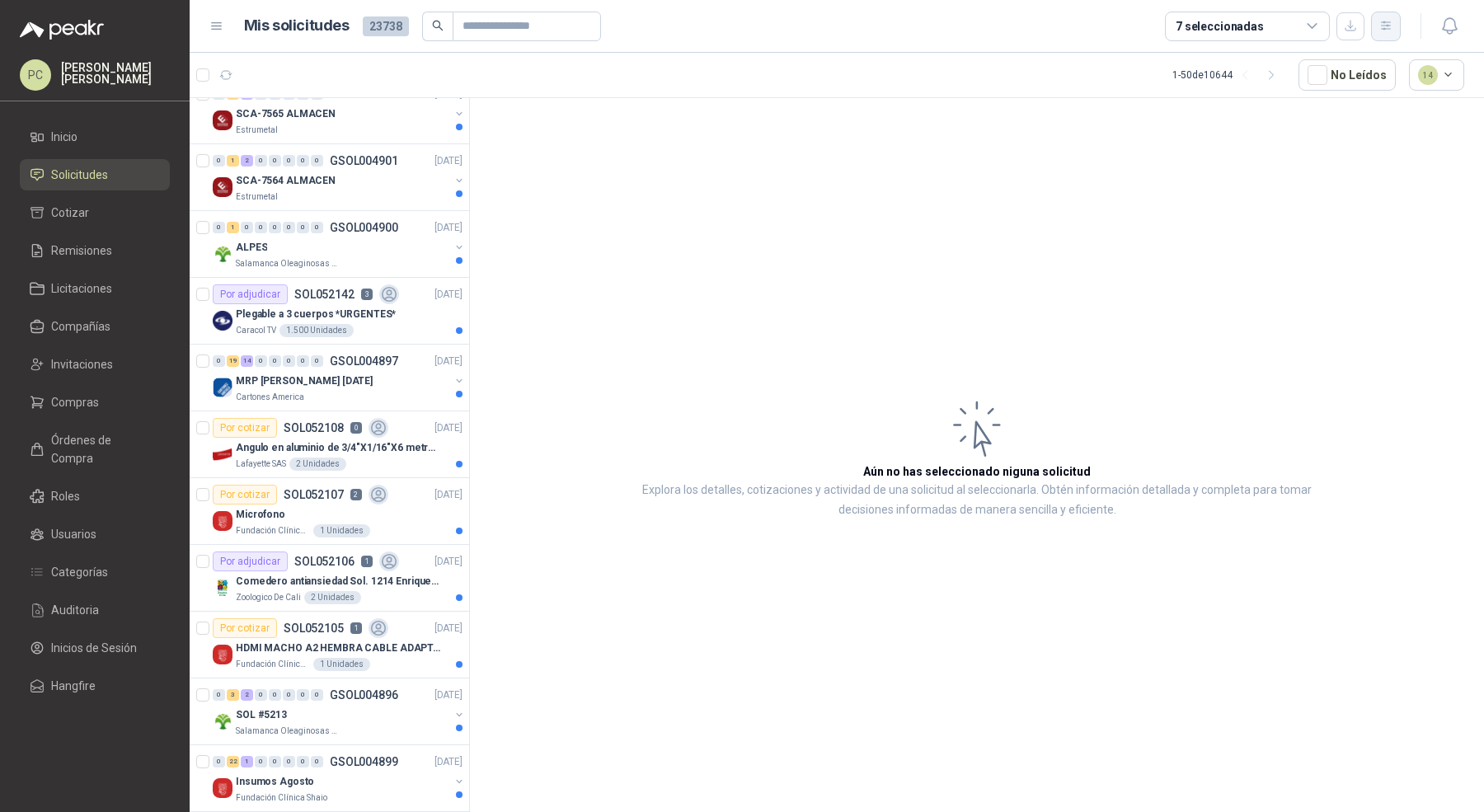
click at [1377, 23] on button "button" at bounding box center [1385, 27] width 29 height 29
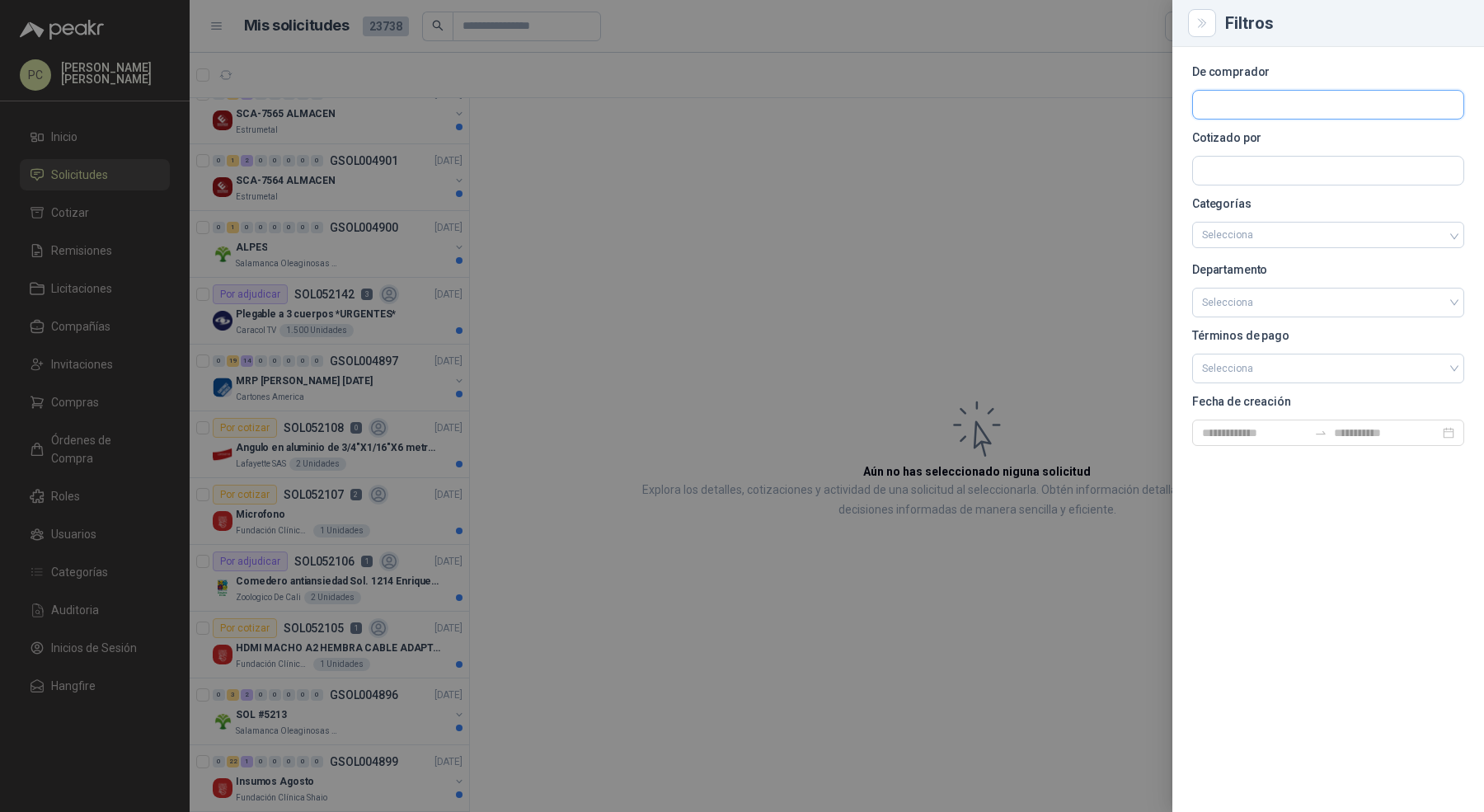
click at [1268, 107] on input "text" at bounding box center [1328, 105] width 271 height 28
type input "****"
click at [1246, 138] on p "Lafayette SAS" at bounding box center [1263, 140] width 65 height 10
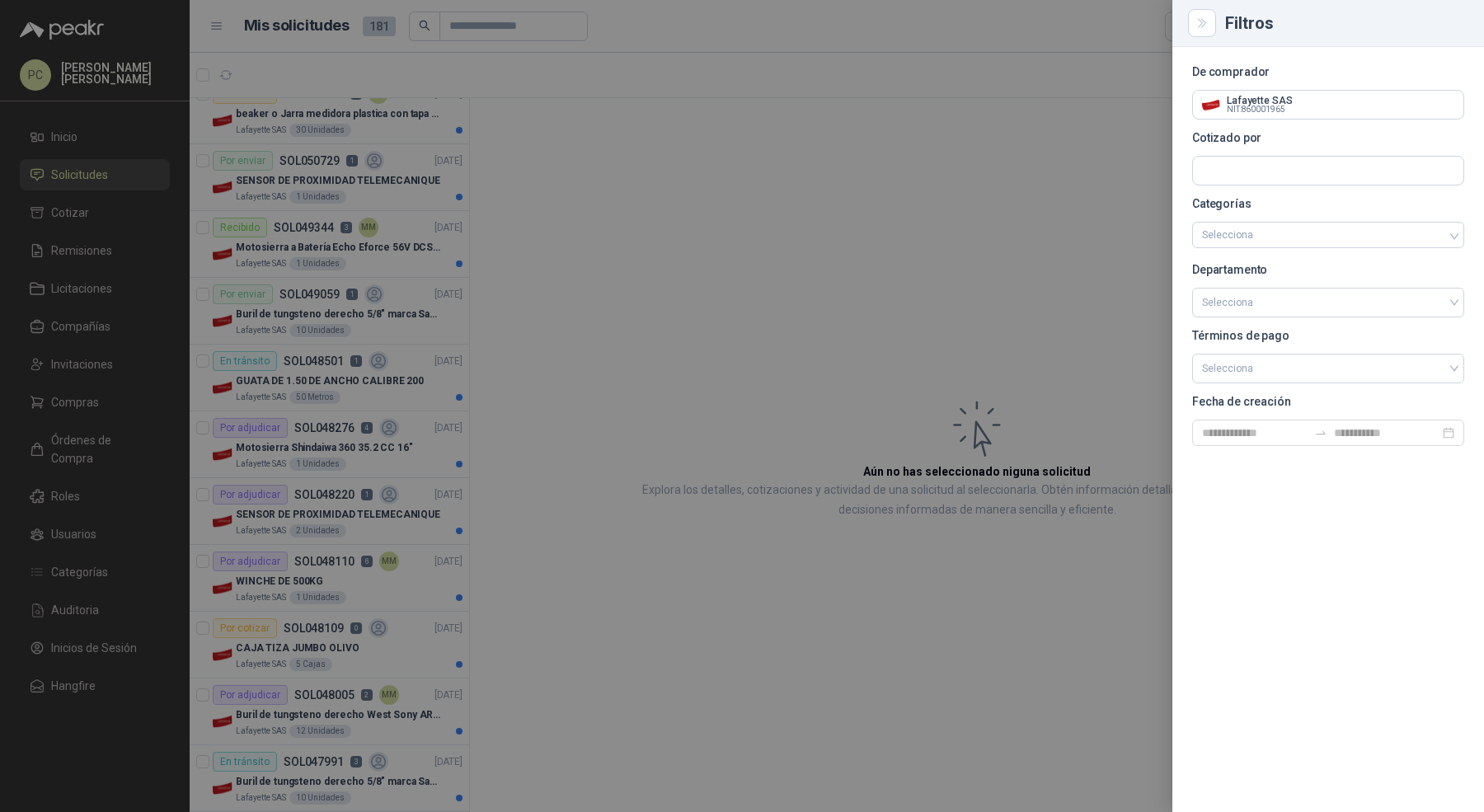
click at [347, 446] on div at bounding box center [742, 406] width 1484 height 812
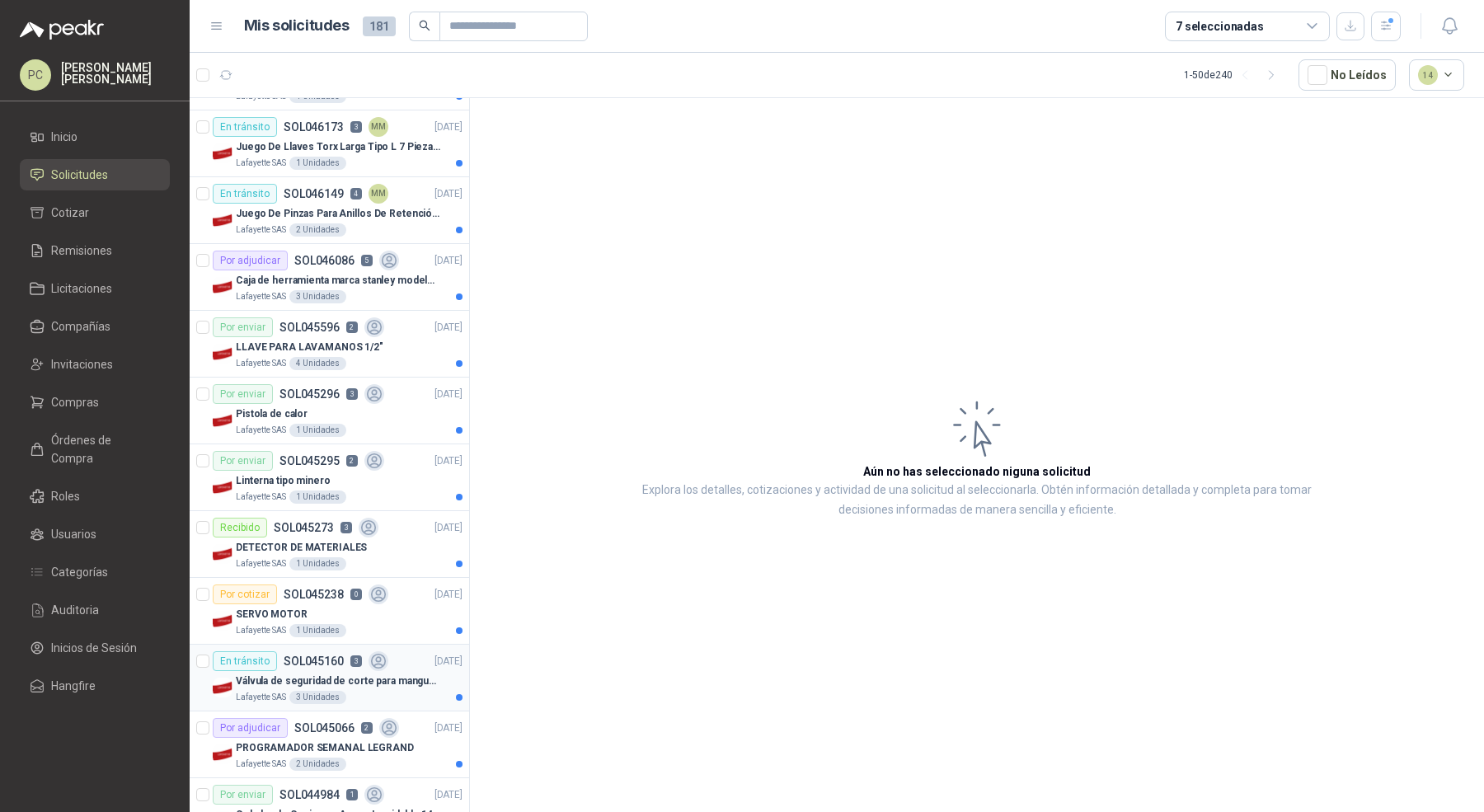
scroll to position [2626, 0]
